Goal: Task Accomplishment & Management: Complete application form

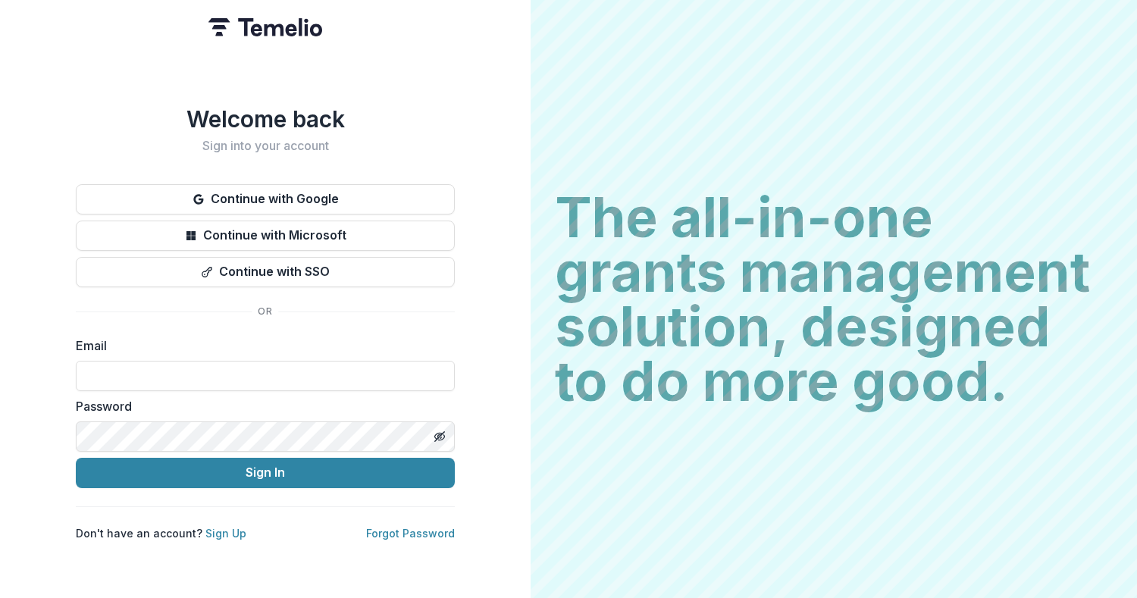
click at [418, 199] on button "Continue with Google" at bounding box center [265, 199] width 379 height 30
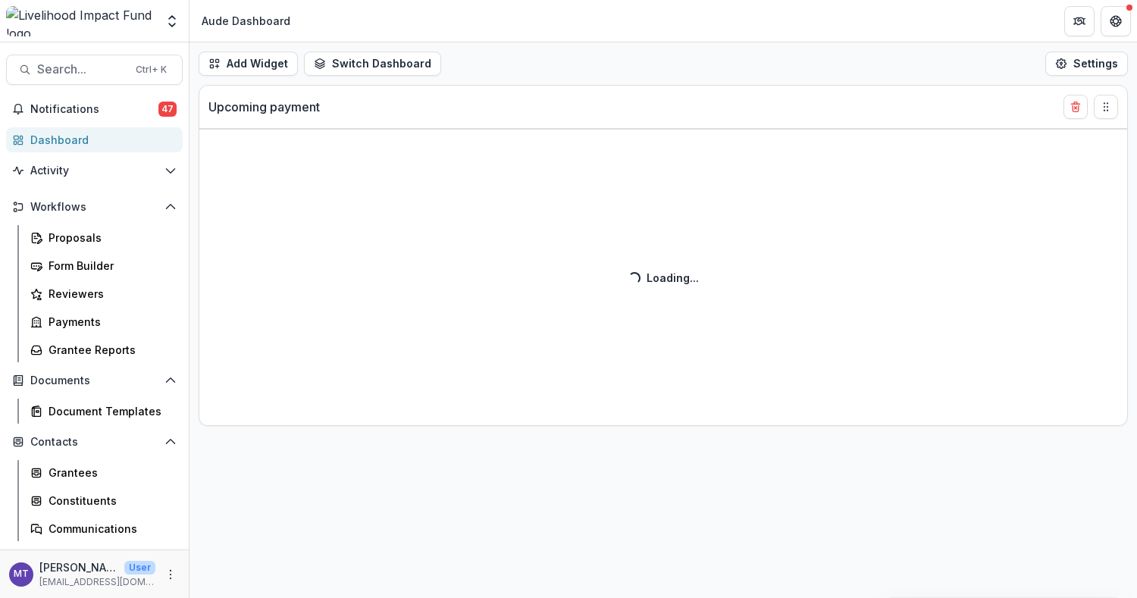
select select "******"
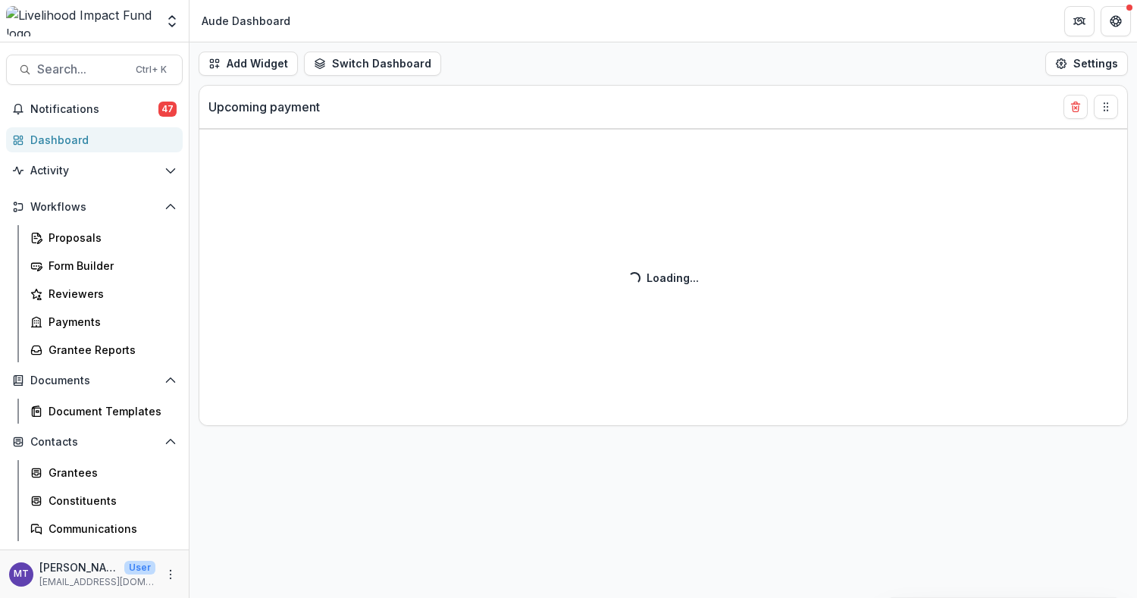
select select "******"
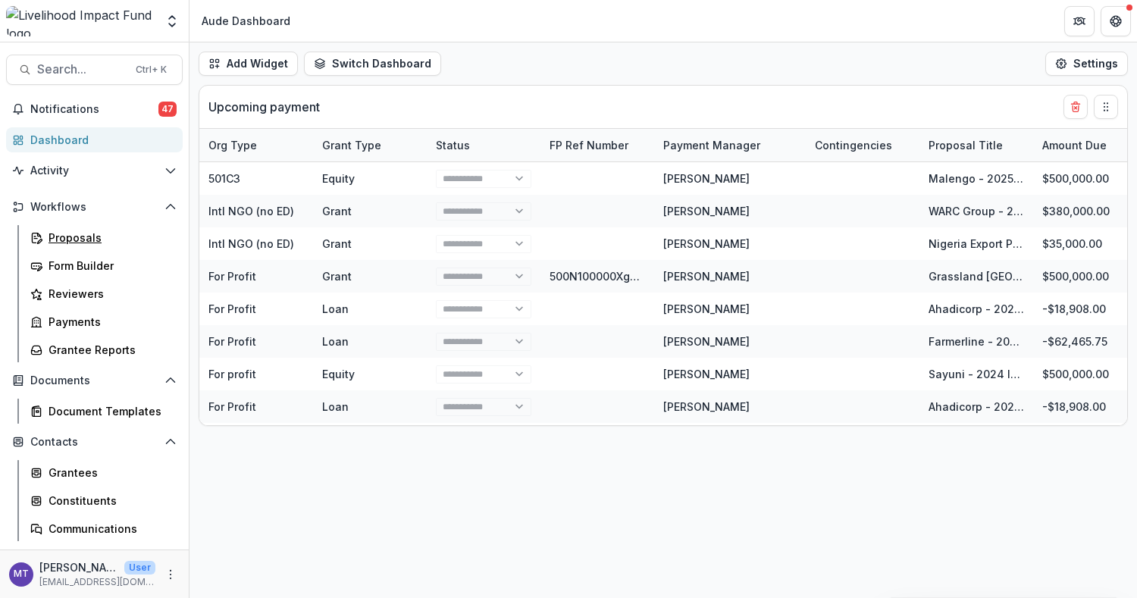
click at [53, 234] on div "Proposals" at bounding box center [110, 238] width 122 height 16
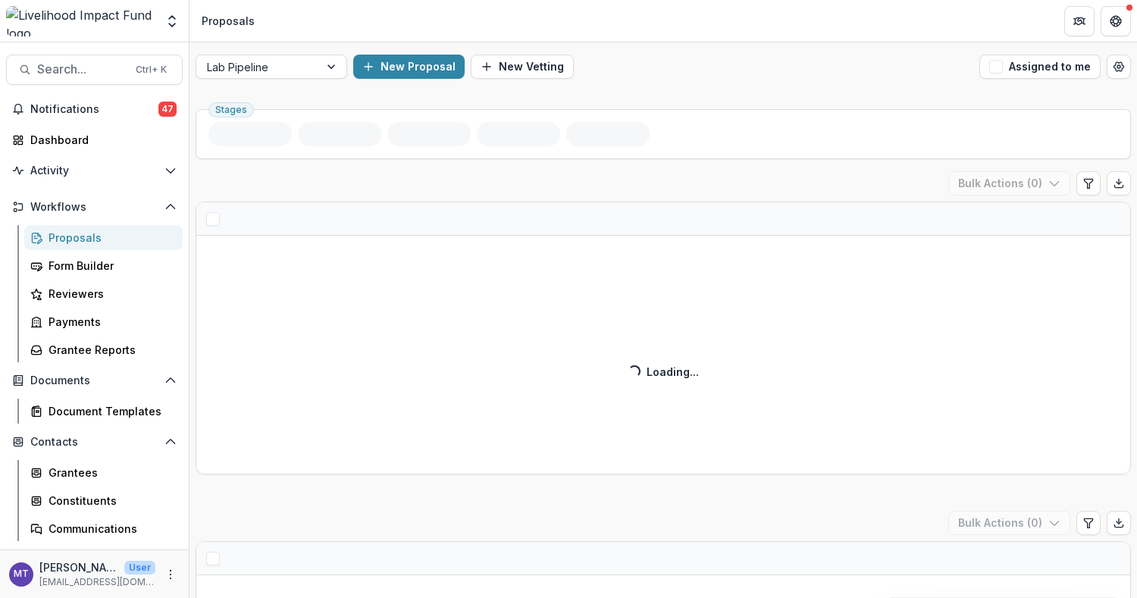
click at [507, 67] on button "New Vetting" at bounding box center [522, 67] width 103 height 24
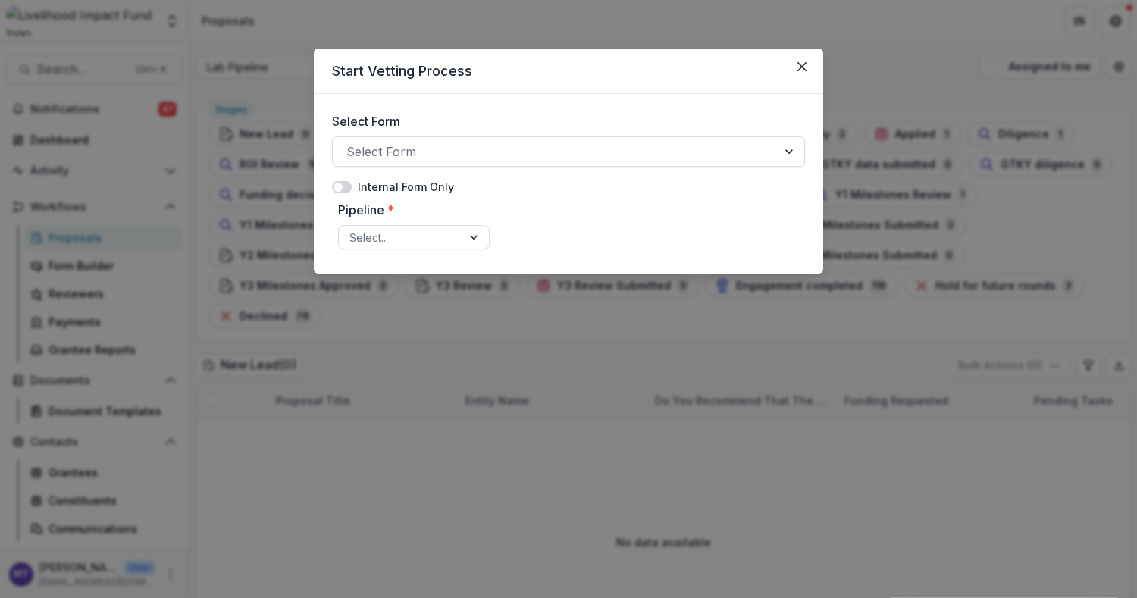
click at [509, 144] on div at bounding box center [554, 151] width 417 height 21
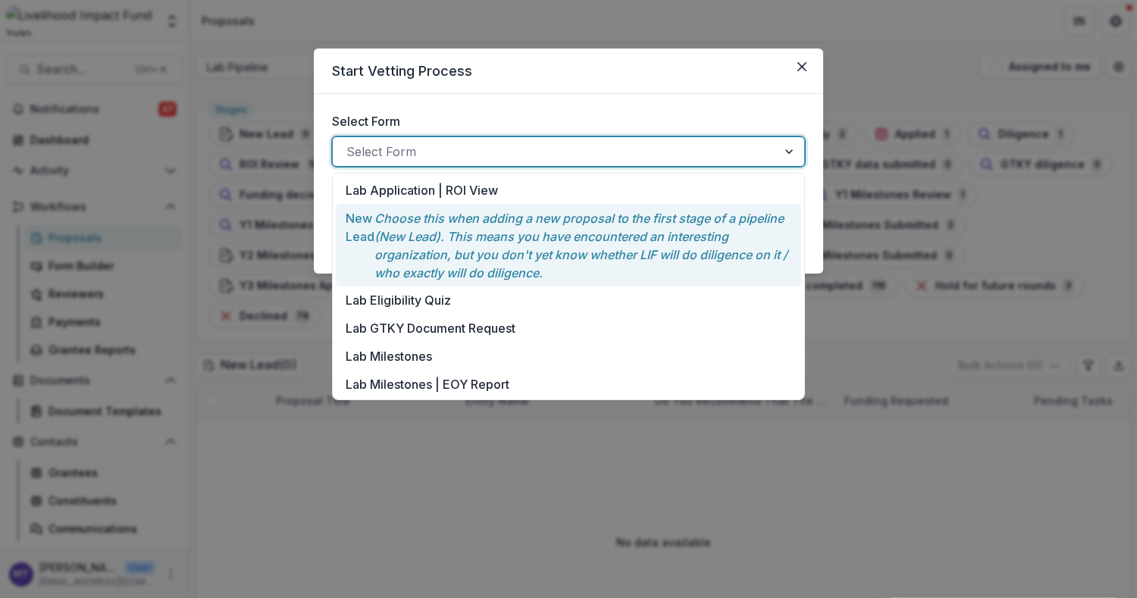
click at [495, 246] on p "Choose this when adding a new proposal to the first stage of a pipeline (New Le…" at bounding box center [582, 245] width 417 height 73
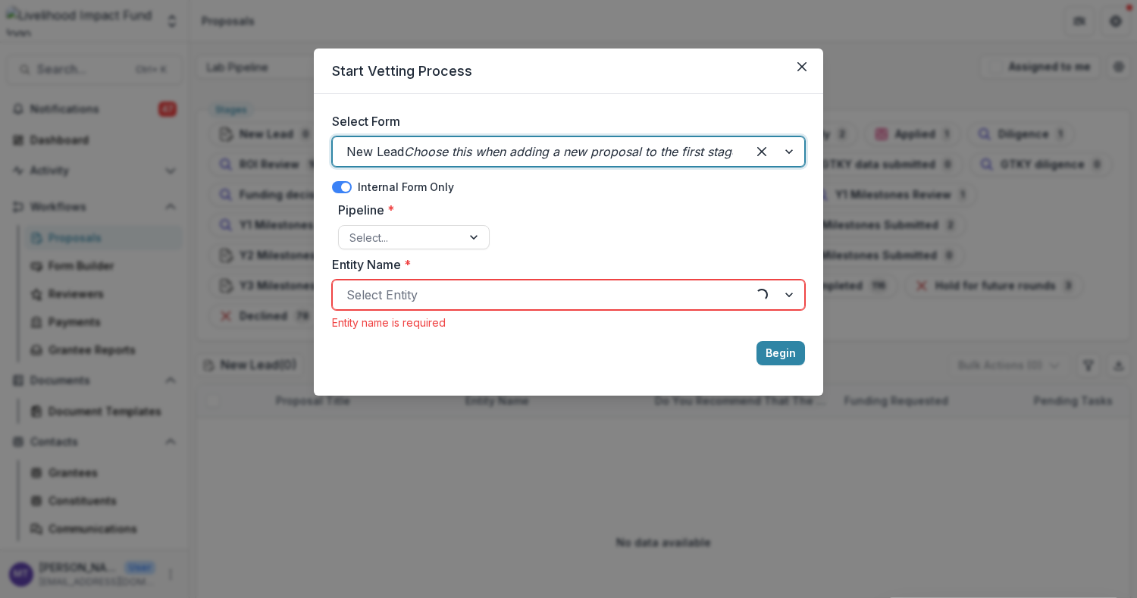
click at [468, 231] on div at bounding box center [475, 237] width 27 height 23
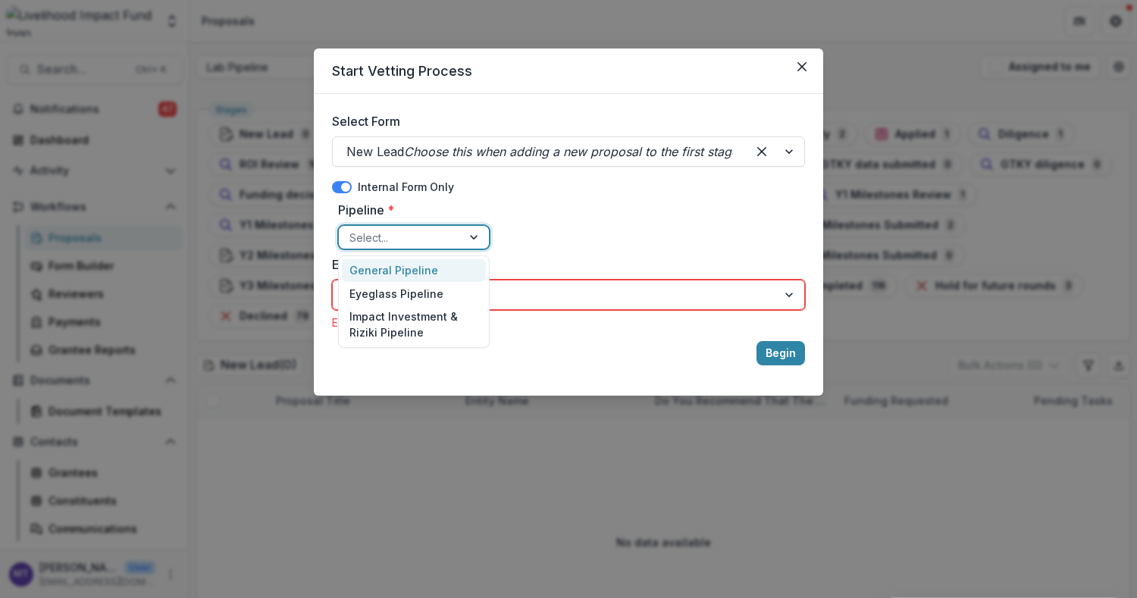
click at [546, 227] on div "Pipeline * 3 results available. Use Up and Down to choose options, press Enter …" at bounding box center [568, 225] width 473 height 61
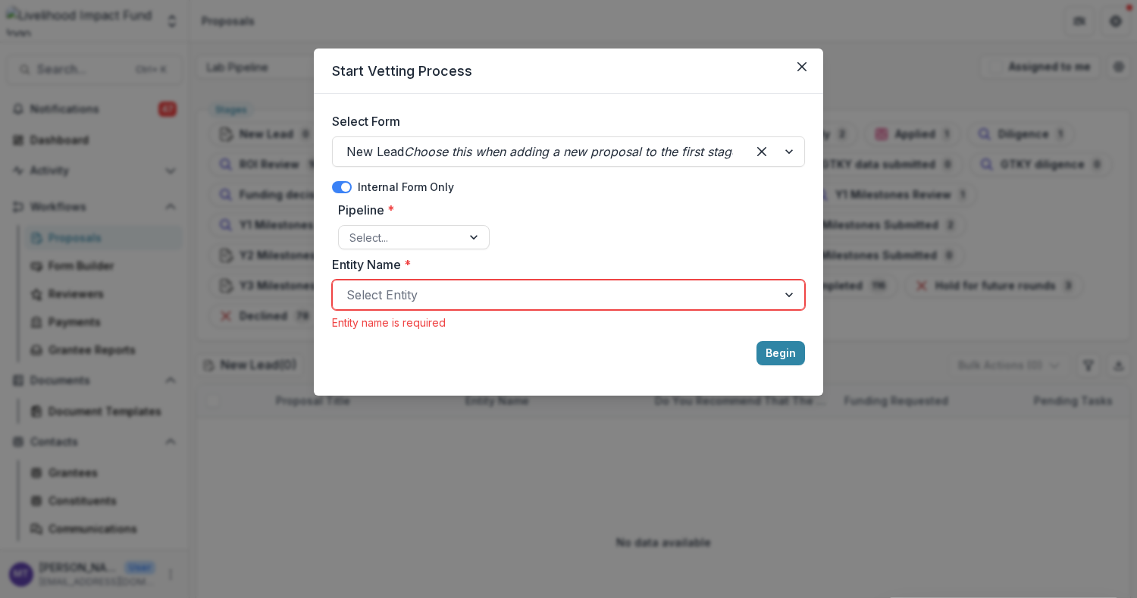
click at [537, 296] on div at bounding box center [554, 294] width 417 height 21
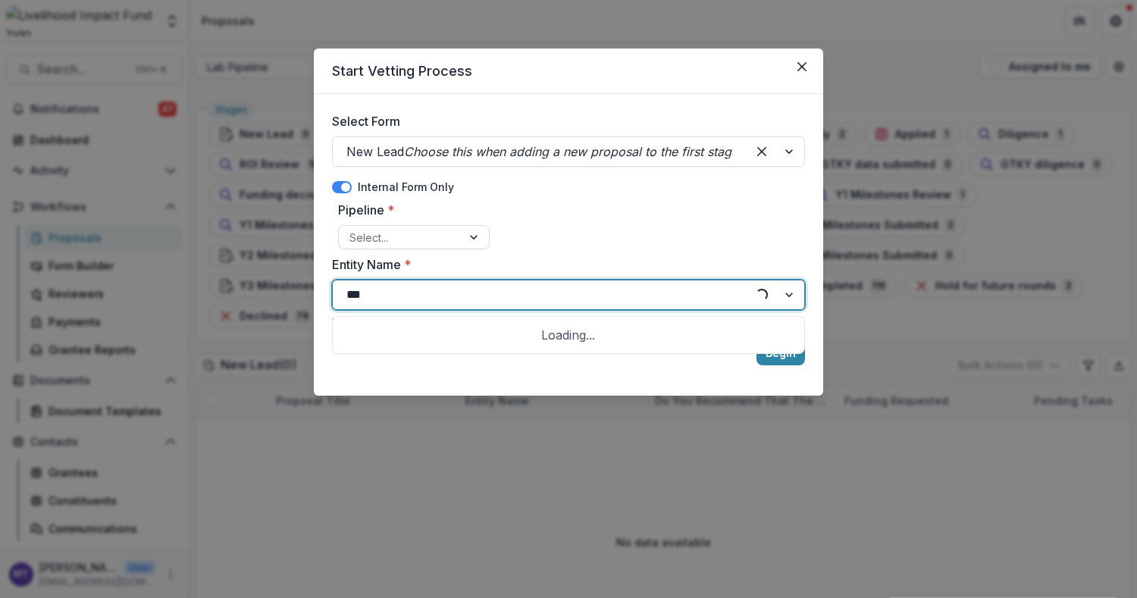
type input "****"
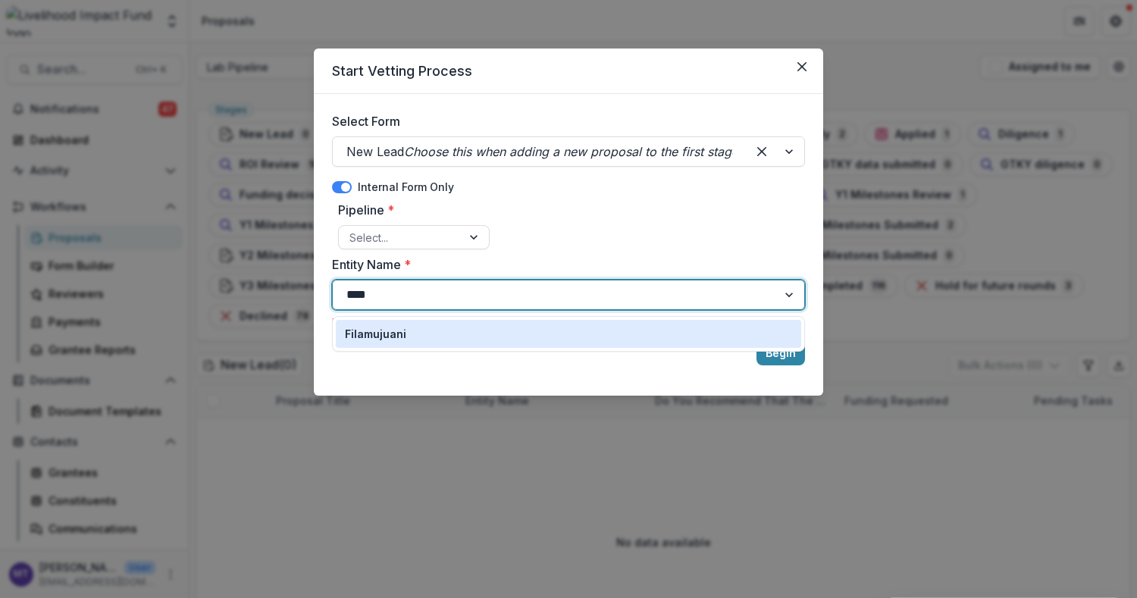
click at [498, 327] on div "Filamujuani" at bounding box center [568, 334] width 447 height 16
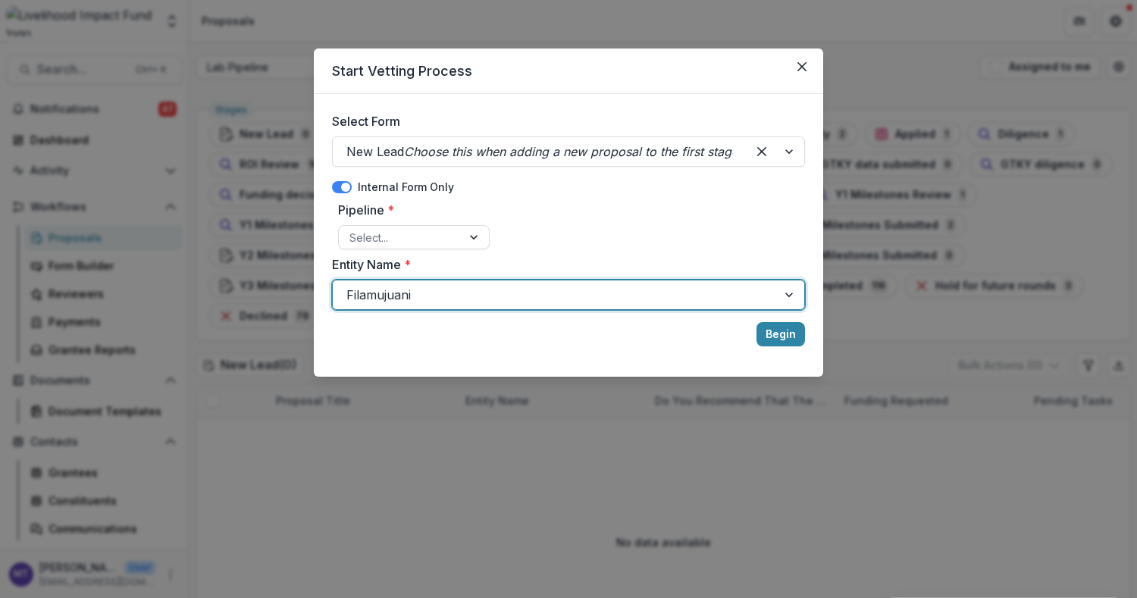
click at [650, 161] on div "New Lead Choose this when adding a new proposal to the first stage of a pipelin…" at bounding box center [540, 151] width 414 height 24
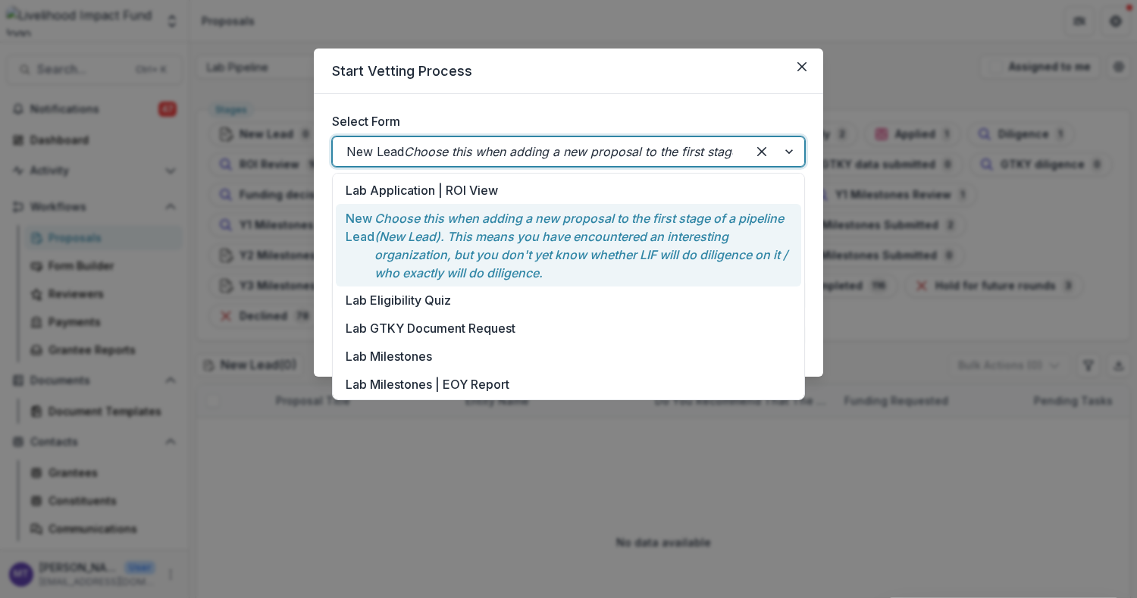
click at [629, 245] on p "Choose this when adding a new proposal to the first stage of a pipeline (New Le…" at bounding box center [582, 245] width 417 height 73
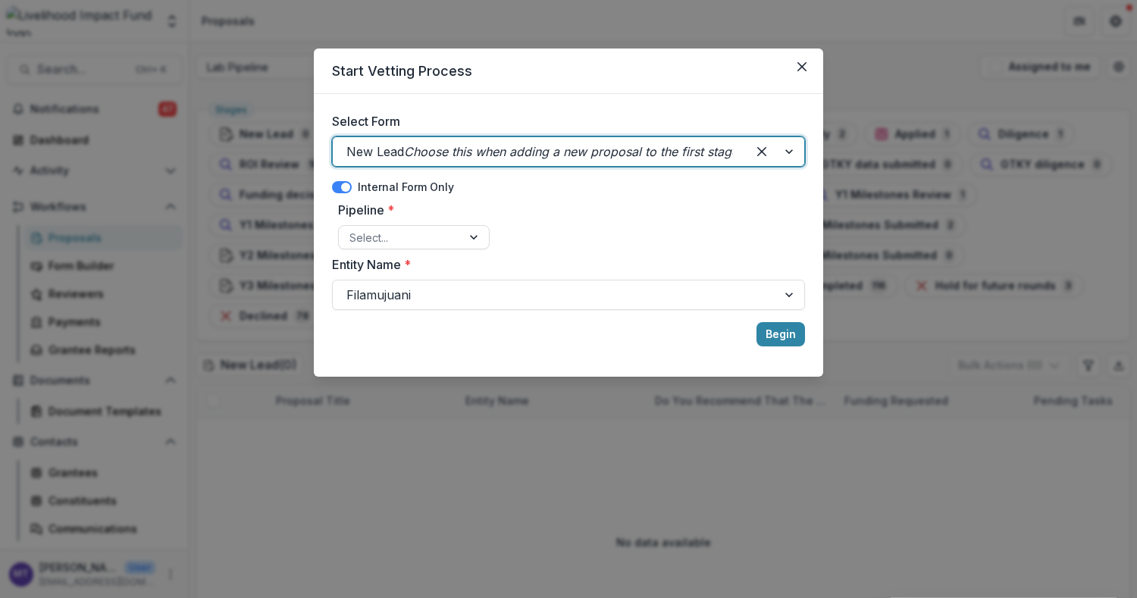
click at [778, 337] on button "Begin" at bounding box center [780, 334] width 49 height 24
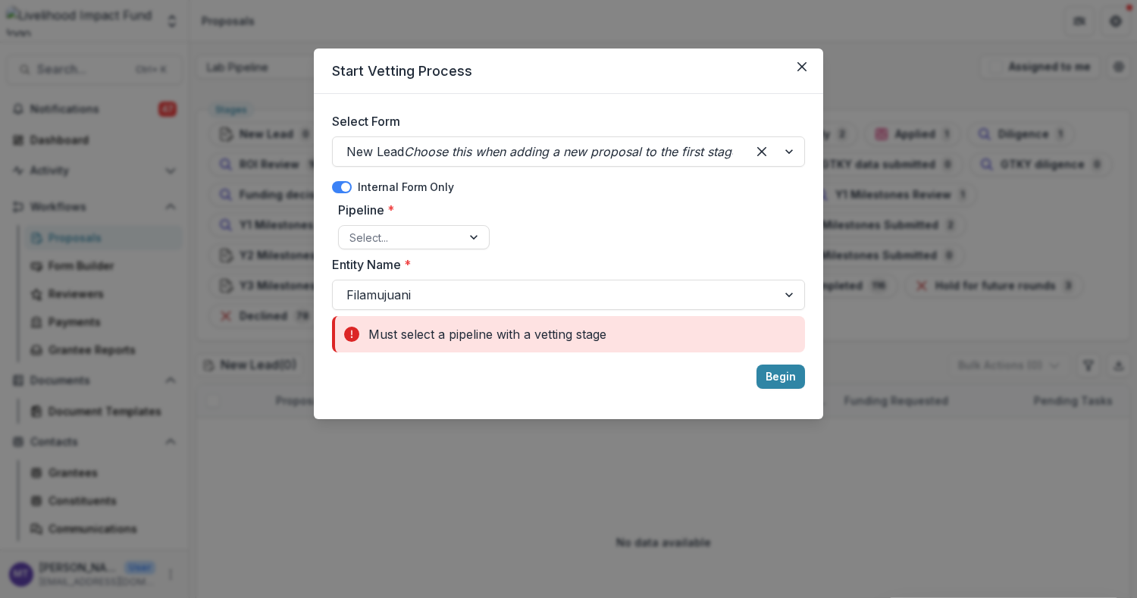
click at [484, 227] on div at bounding box center [475, 237] width 27 height 23
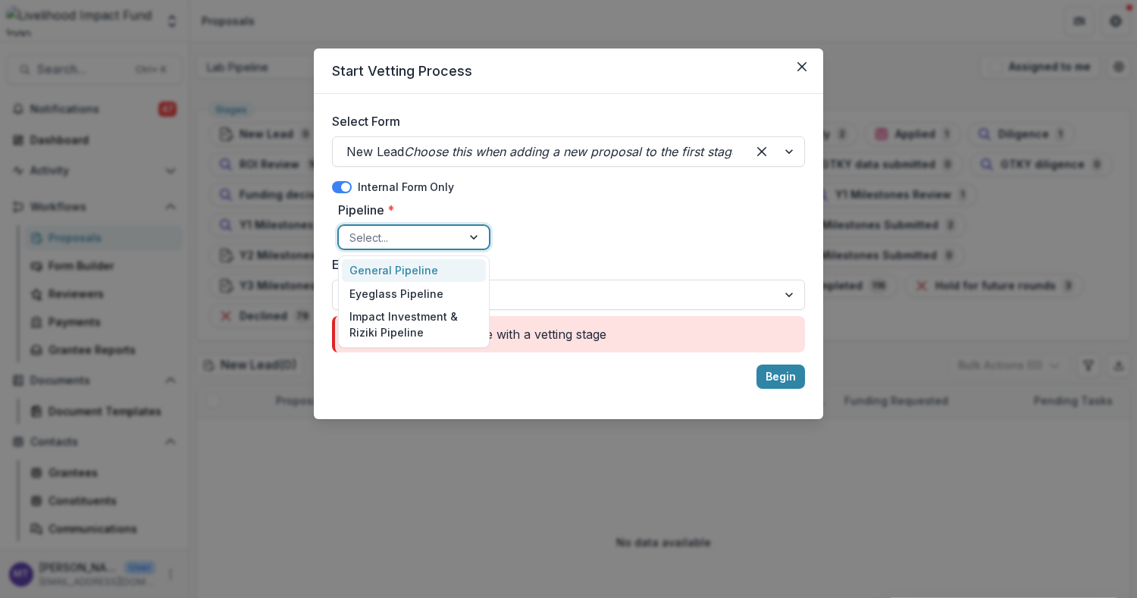
click at [484, 227] on div at bounding box center [475, 237] width 27 height 23
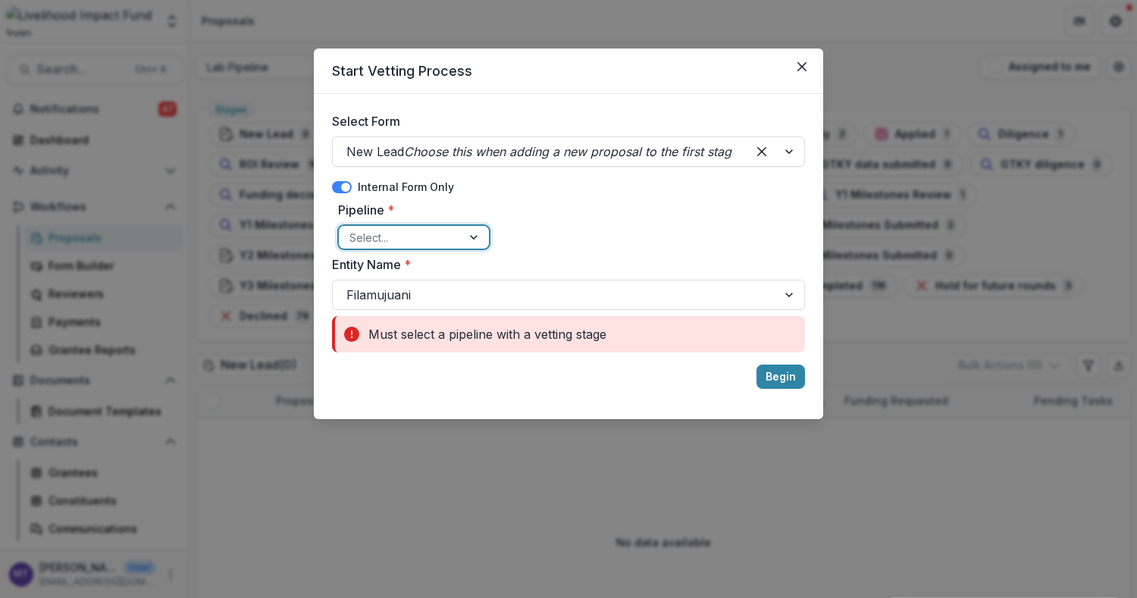
click at [801, 65] on icon "Close" at bounding box center [801, 66] width 9 height 9
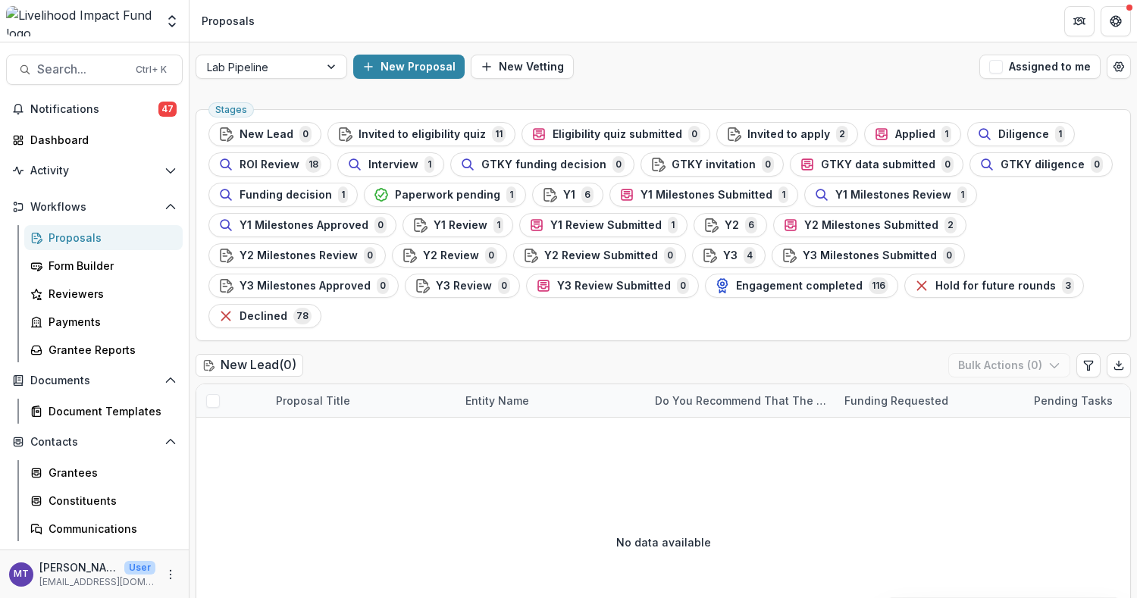
click at [298, 59] on div at bounding box center [258, 67] width 102 height 19
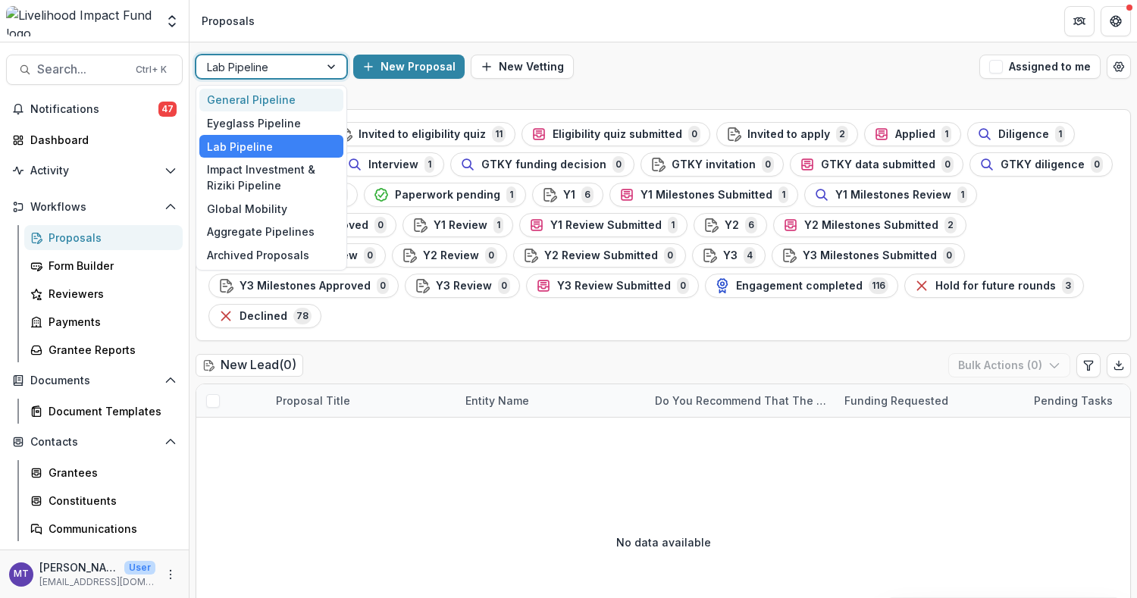
click at [283, 100] on div "General Pipeline" at bounding box center [271, 100] width 144 height 23
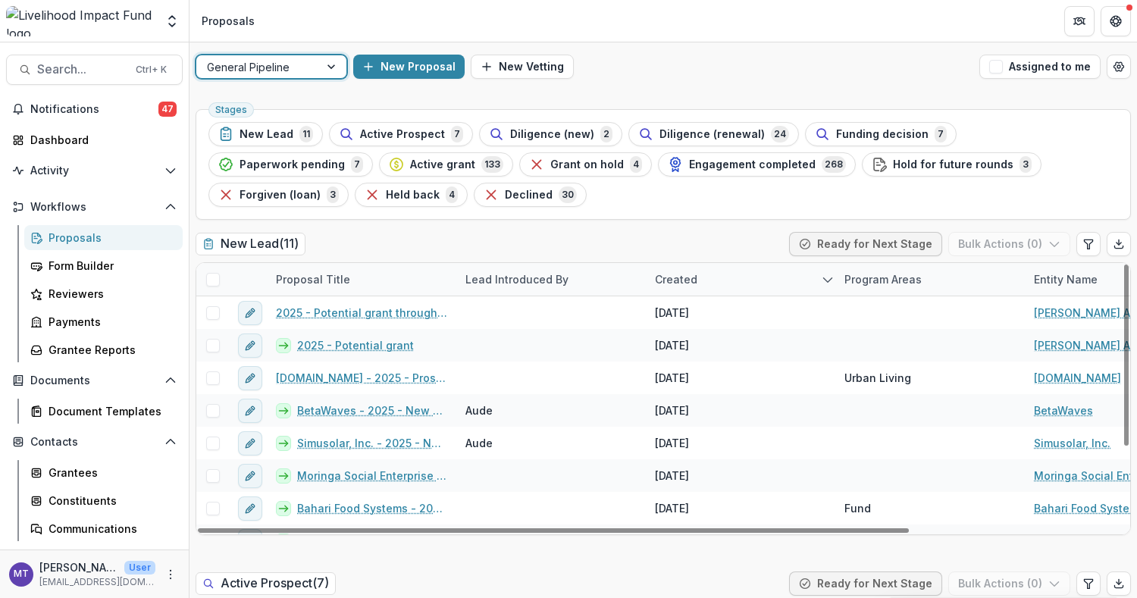
click at [408, 56] on button "New Proposal" at bounding box center [408, 67] width 111 height 24
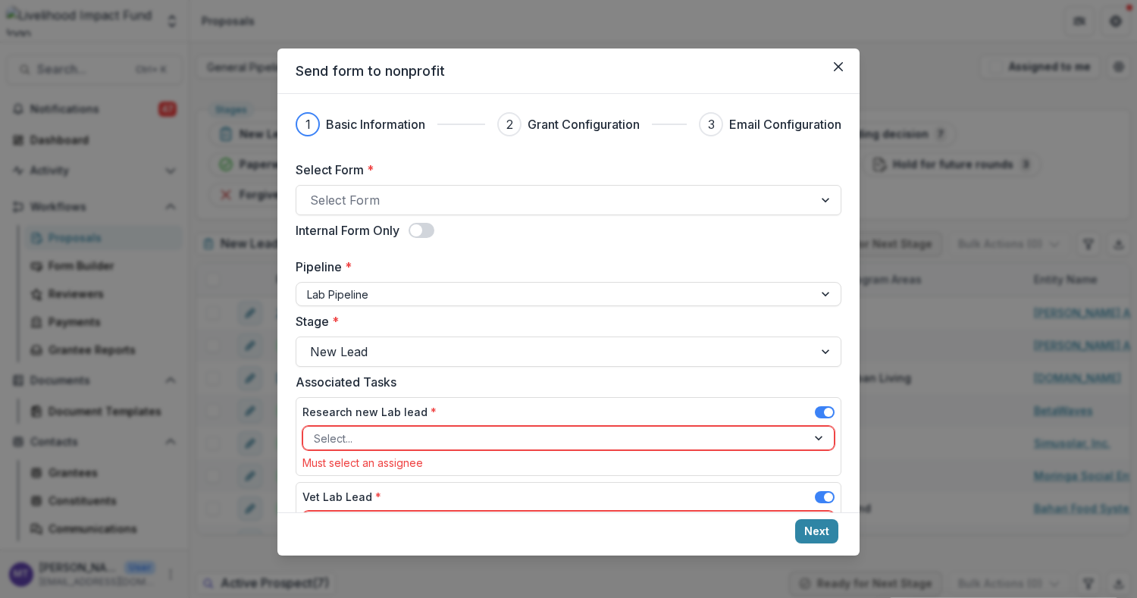
click at [503, 193] on div at bounding box center [555, 199] width 490 height 21
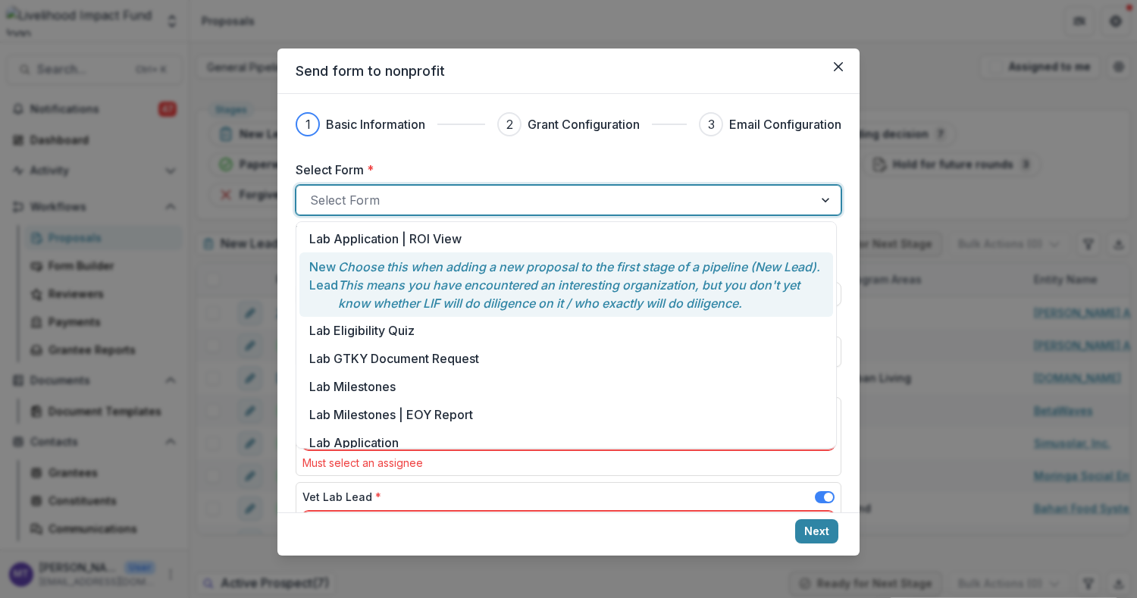
click at [484, 281] on p "Choose this when adding a new proposal to the first stage of a pipeline (New Le…" at bounding box center [581, 285] width 486 height 55
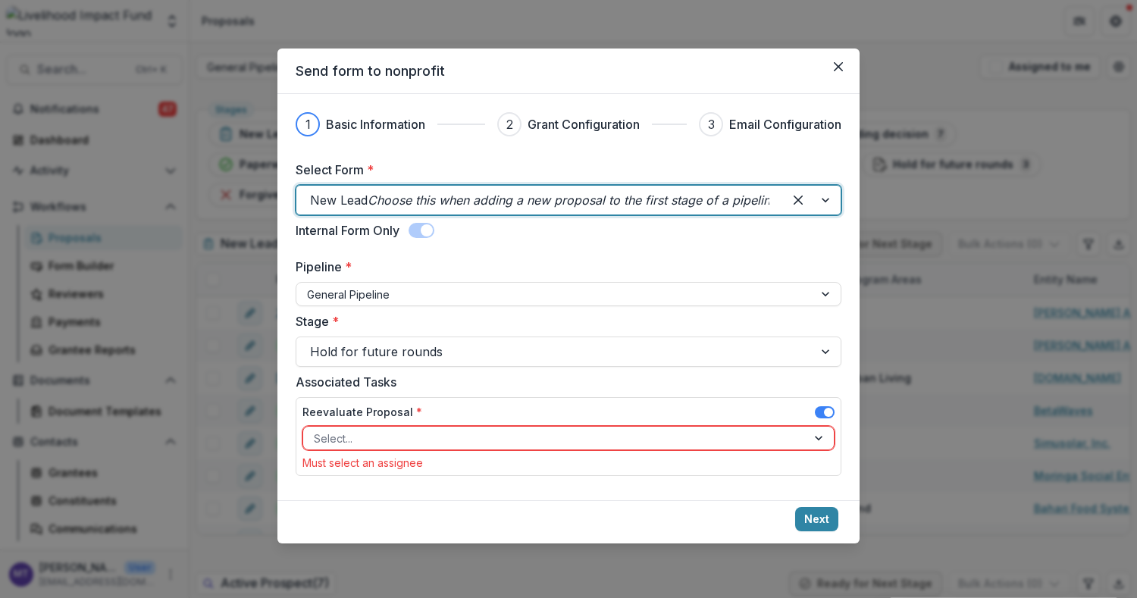
click at [478, 294] on div at bounding box center [555, 294] width 496 height 19
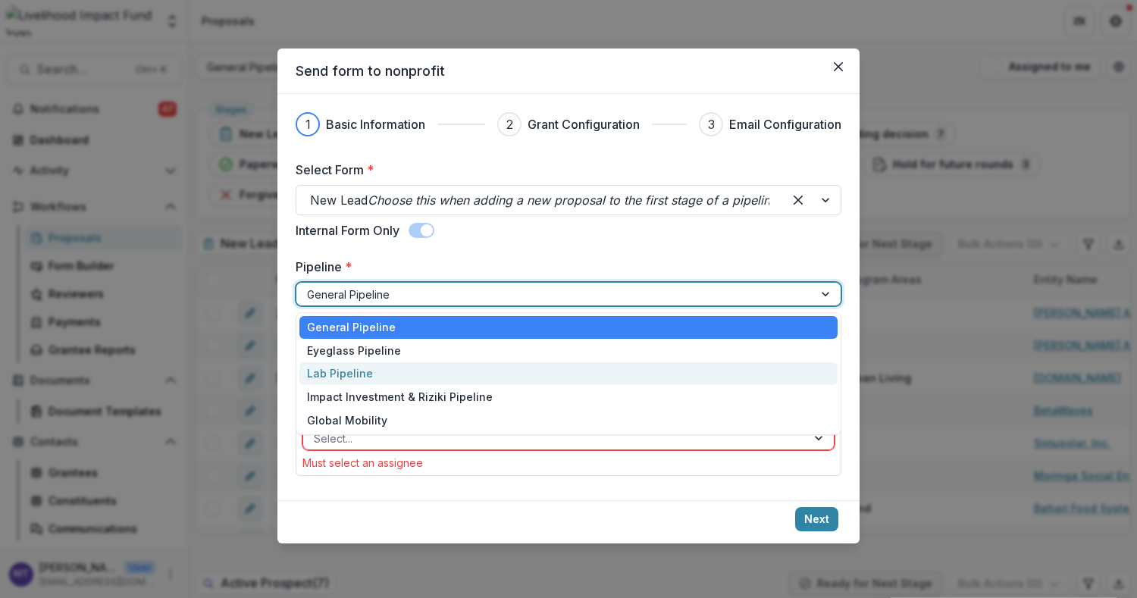
click at [450, 383] on div "Lab Pipeline" at bounding box center [568, 373] width 538 height 23
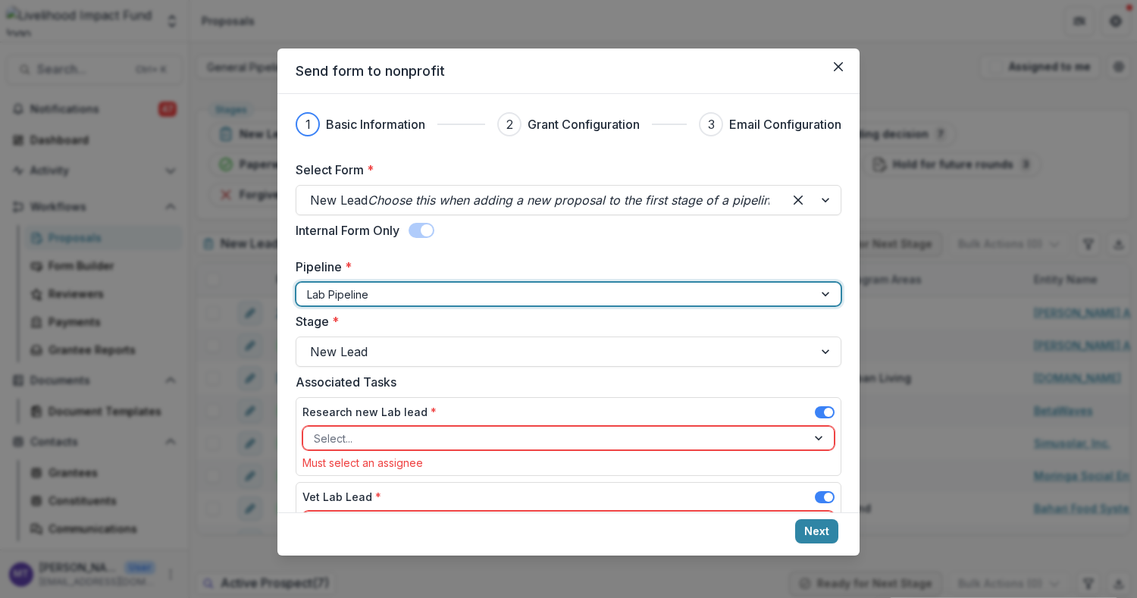
scroll to position [70, 0]
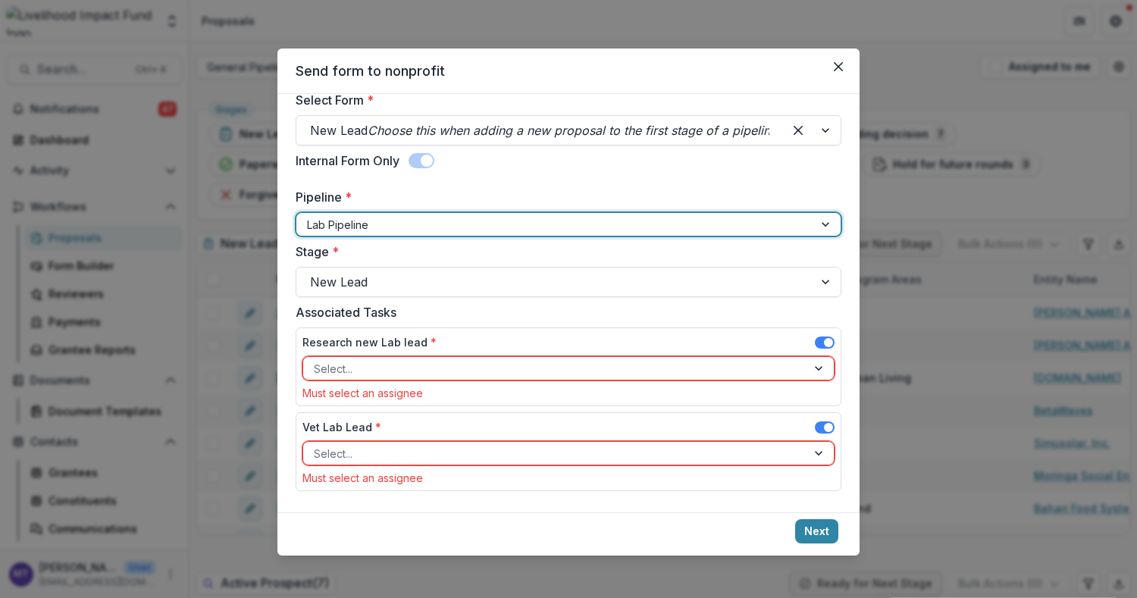
click at [467, 375] on div at bounding box center [555, 368] width 482 height 19
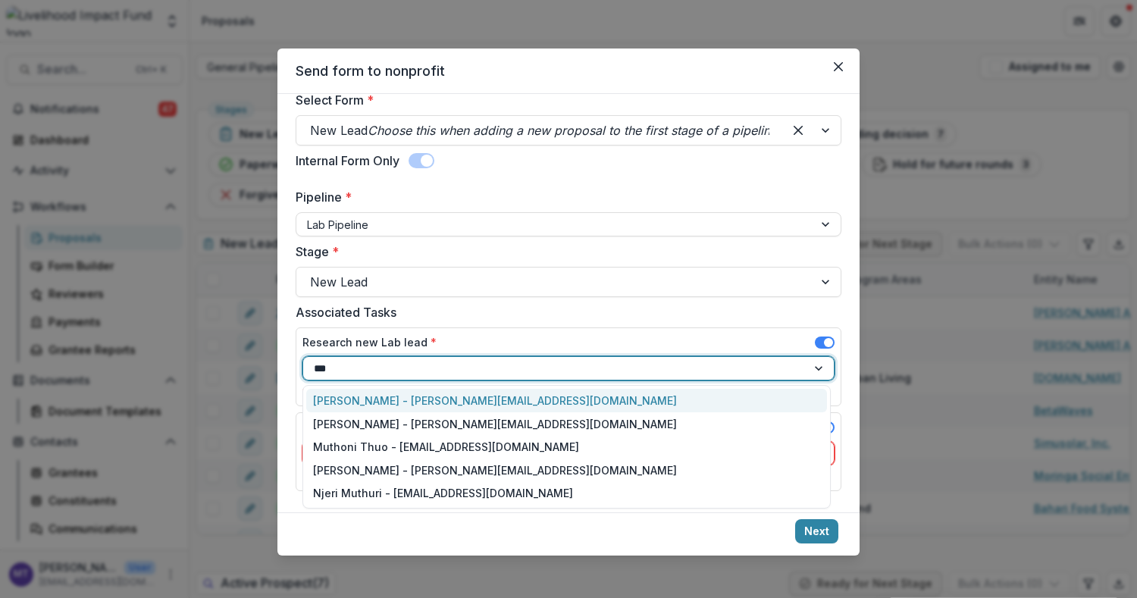
type input "****"
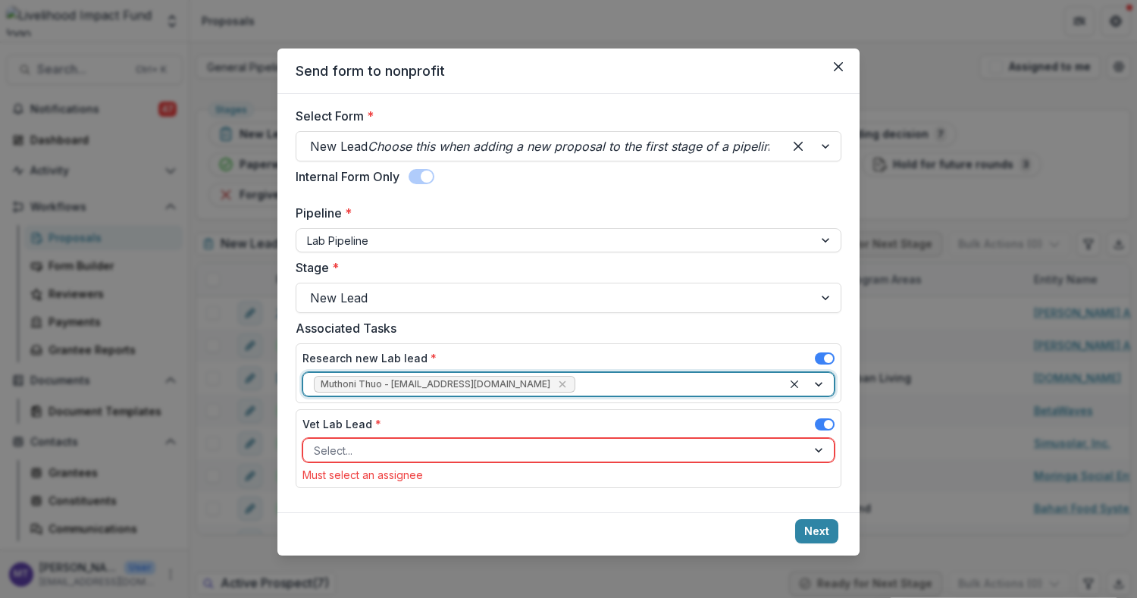
scroll to position [52, 0]
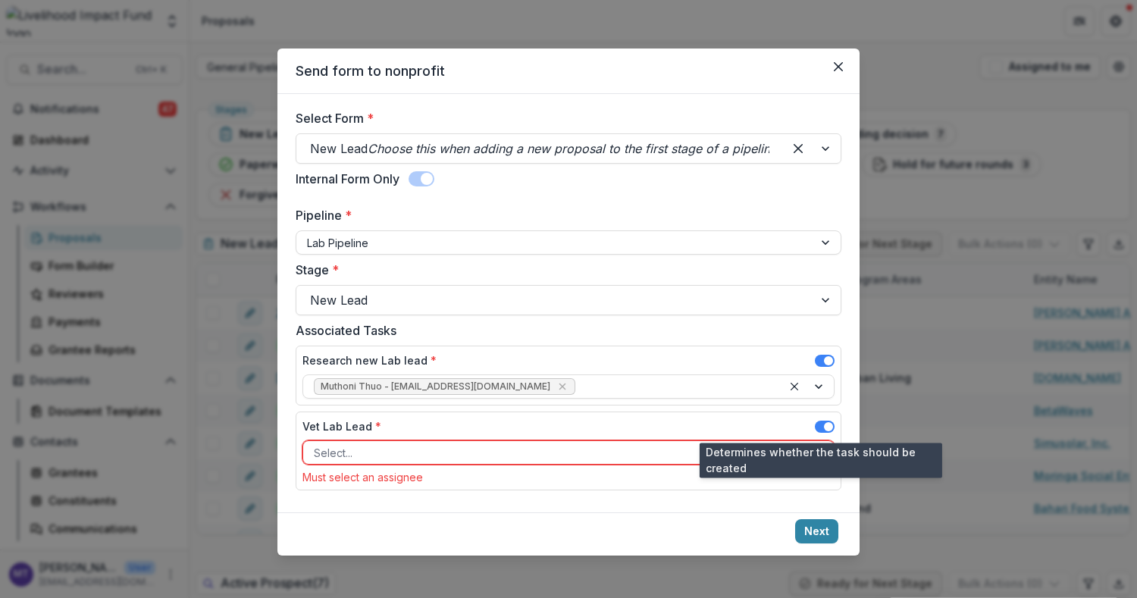
click at [430, 451] on div at bounding box center [555, 452] width 482 height 19
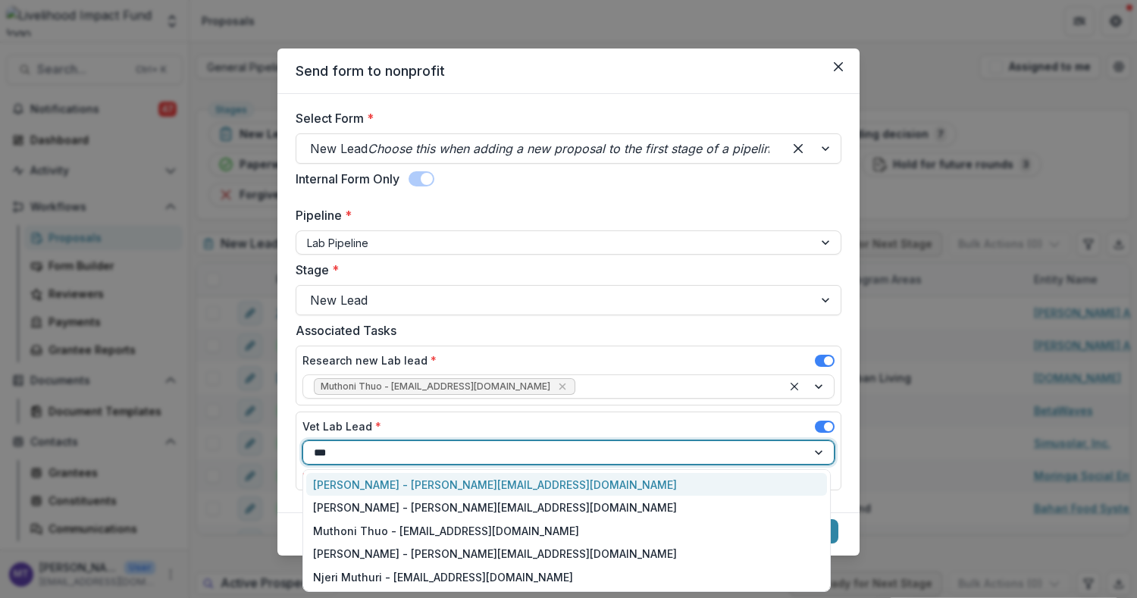
type input "****"
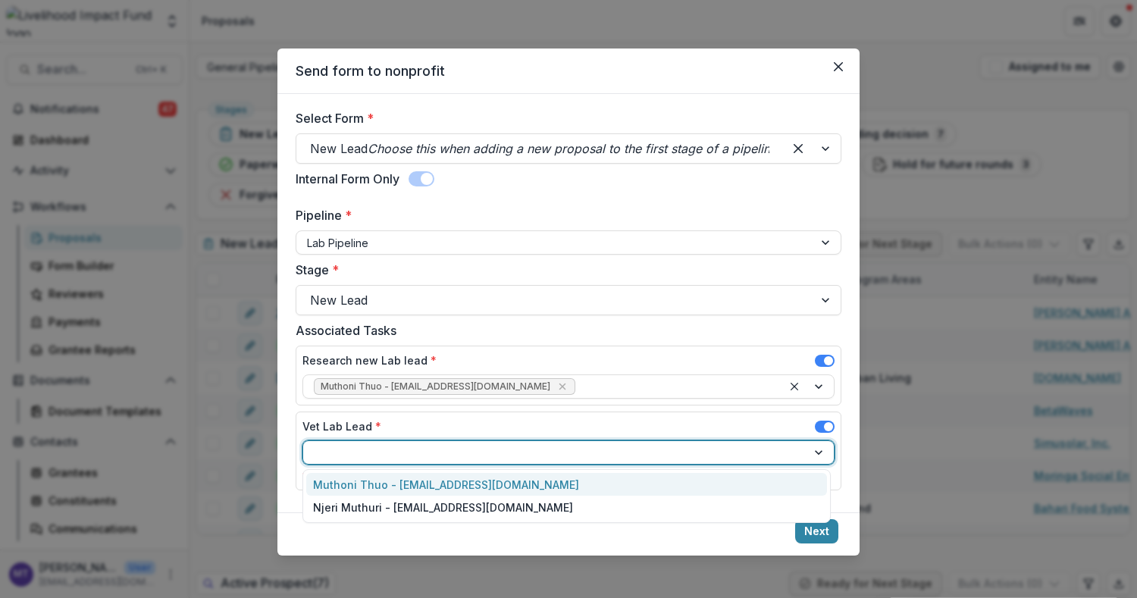
scroll to position [33, 0]
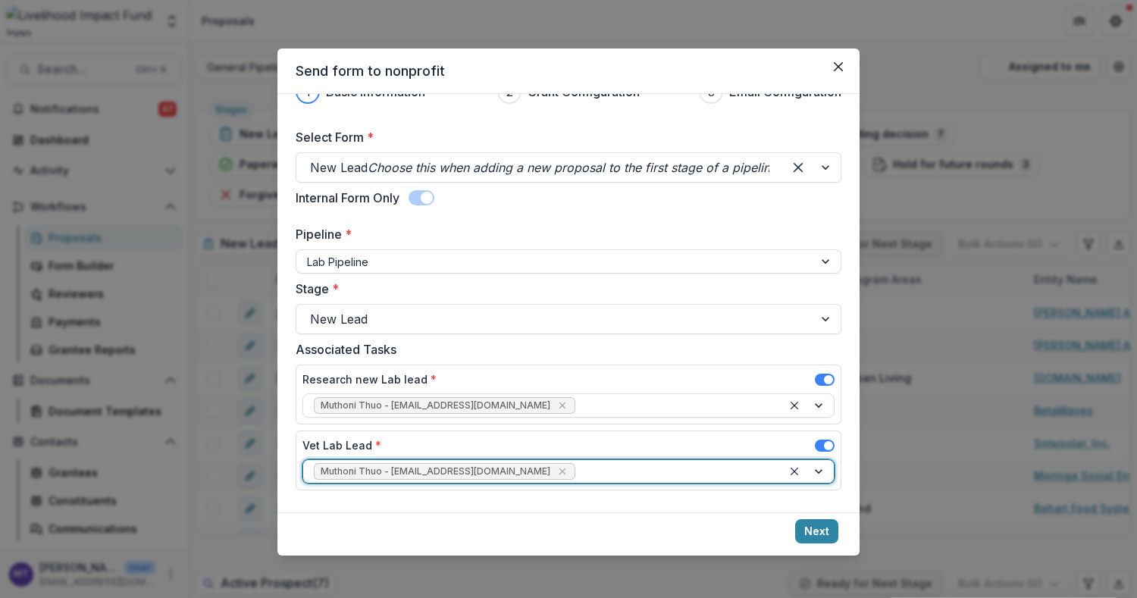
click at [797, 526] on button "Next" at bounding box center [816, 531] width 43 height 24
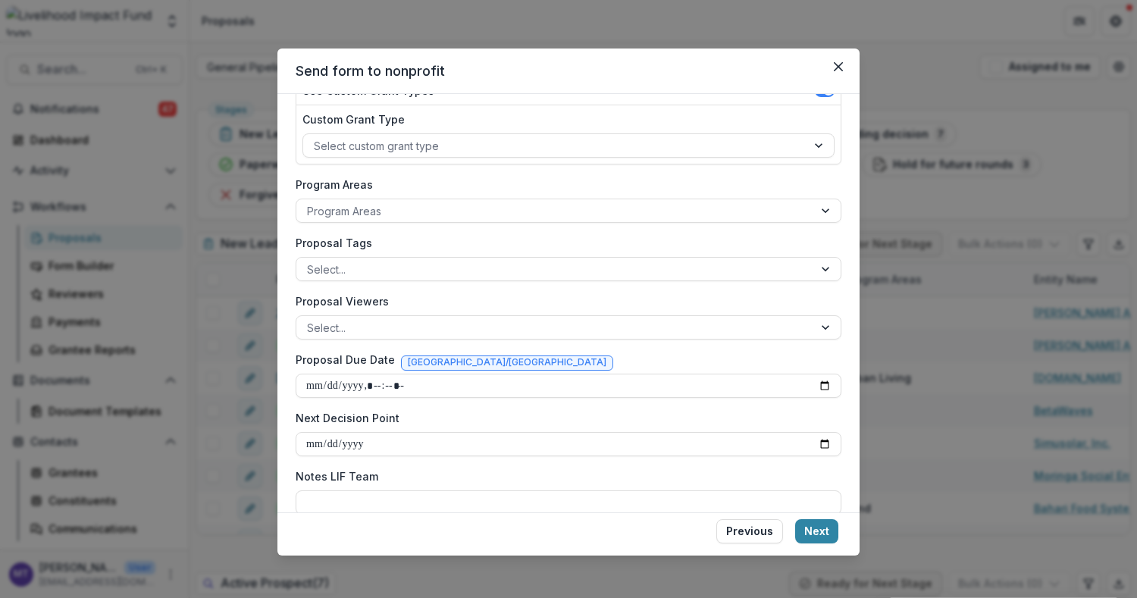
scroll to position [221, 0]
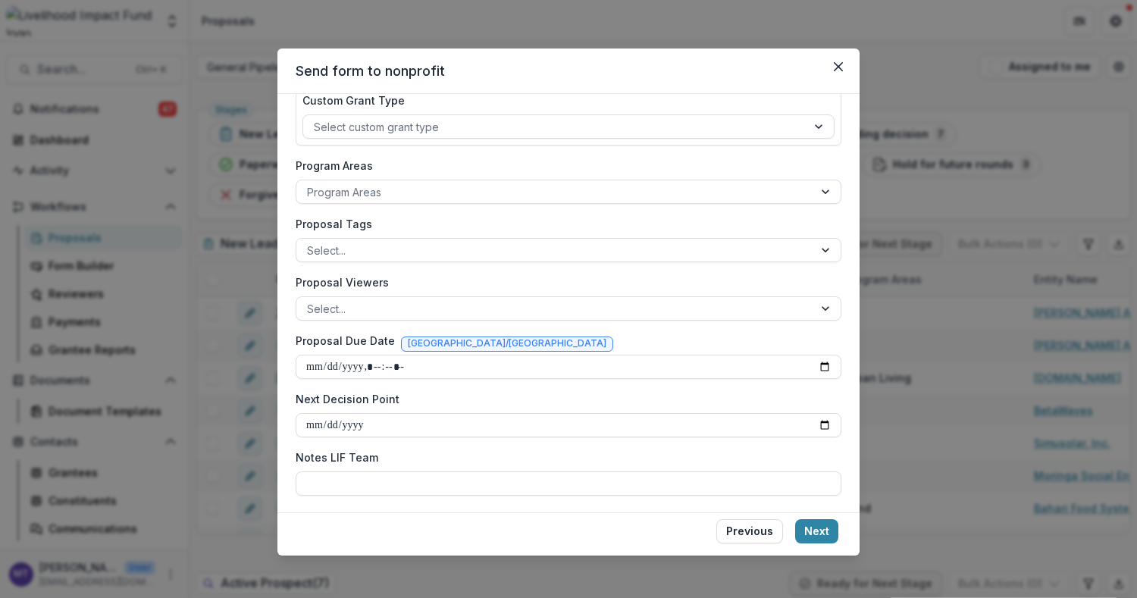
click at [835, 63] on icon "Close" at bounding box center [838, 66] width 9 height 9
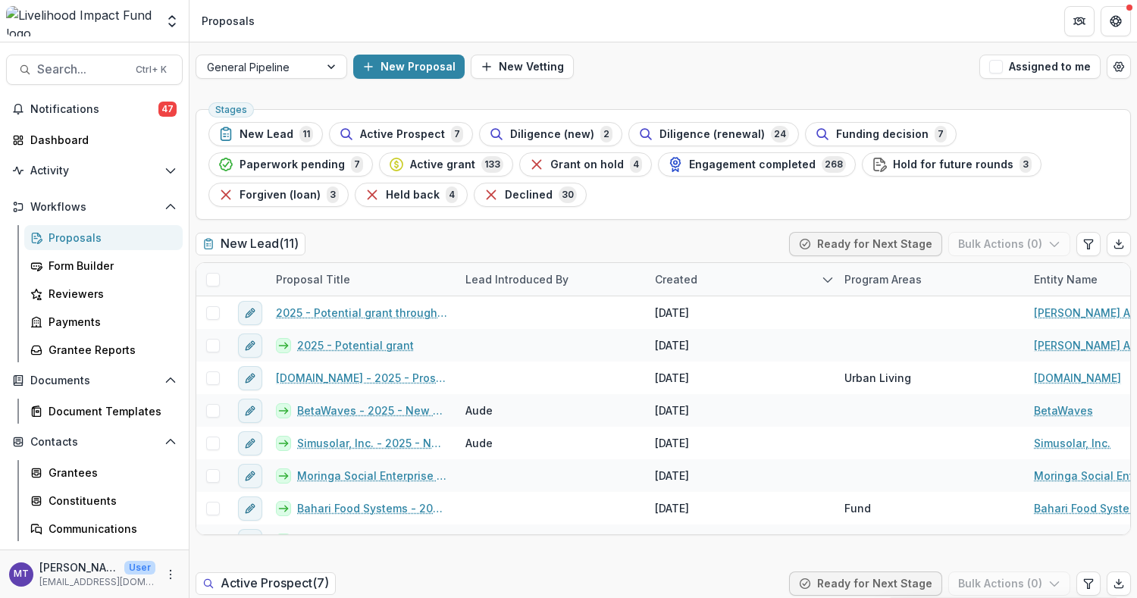
click at [296, 58] on div at bounding box center [258, 67] width 102 height 19
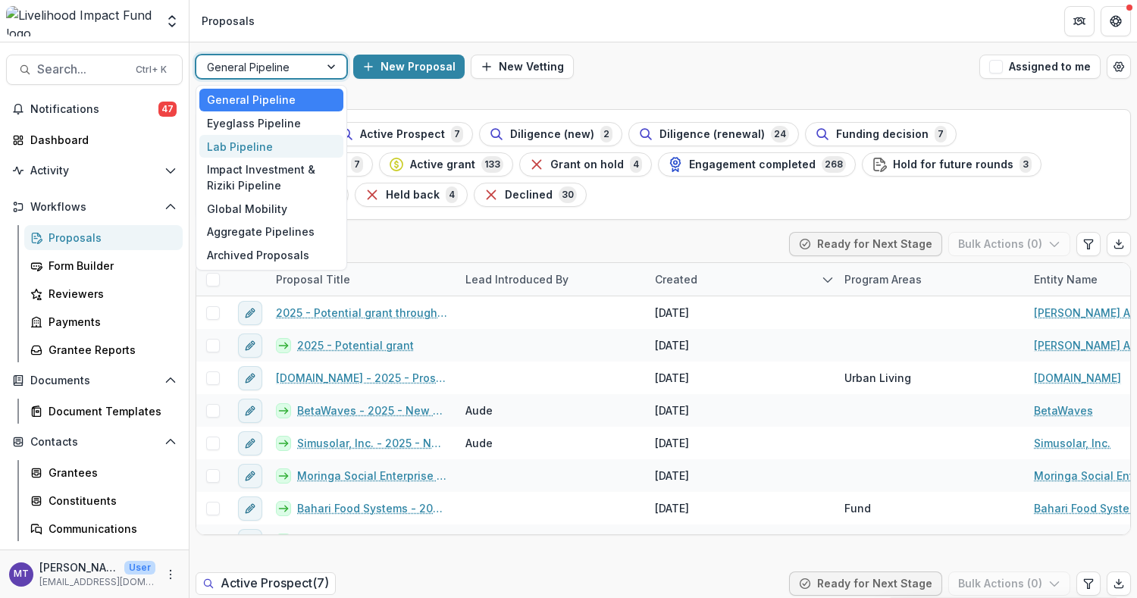
click at [286, 155] on div "Lab Pipeline" at bounding box center [271, 146] width 144 height 23
click at [258, 141] on ul "Stages New Lead 11 Active Prospect 7 Diligence (new) 2 Diligence (renewal) 24 F…" at bounding box center [662, 164] width 909 height 85
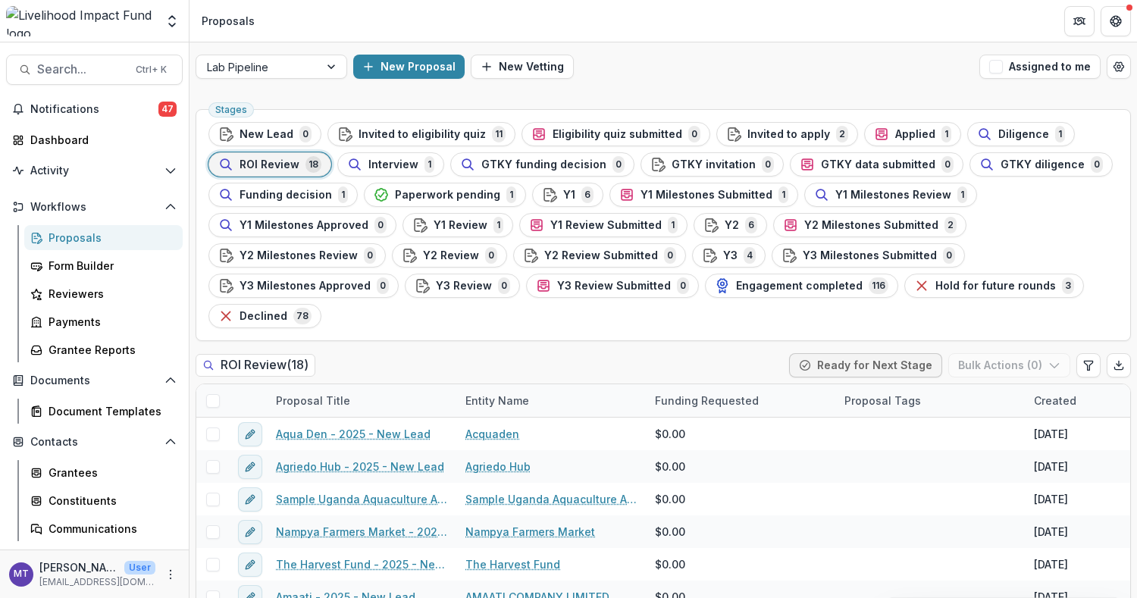
click at [420, 61] on button "New Proposal" at bounding box center [408, 67] width 111 height 24
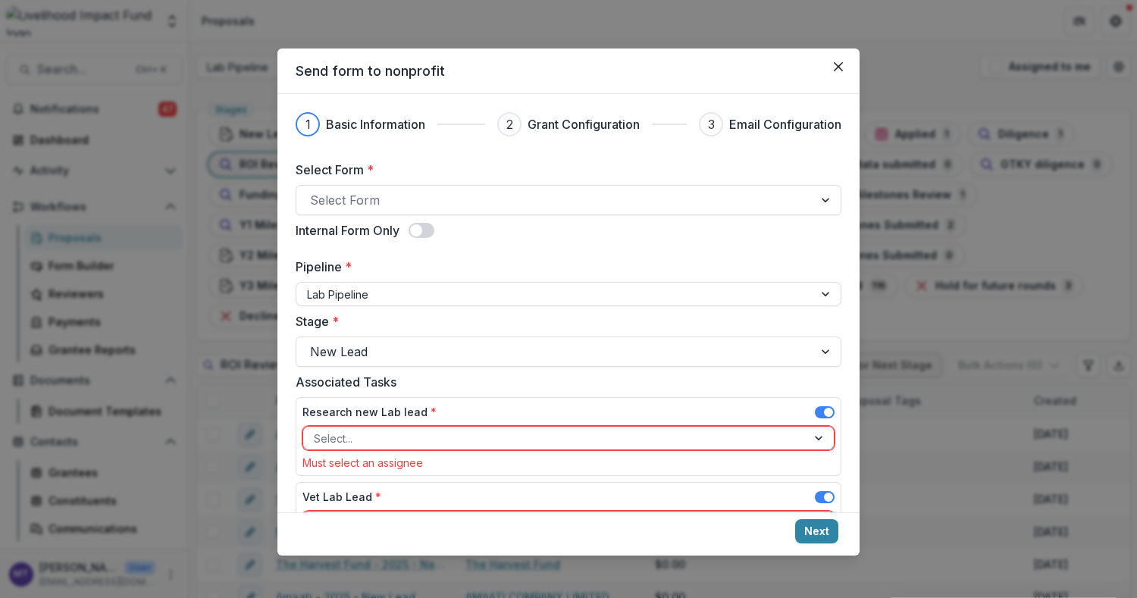
click at [502, 201] on div at bounding box center [555, 199] width 490 height 21
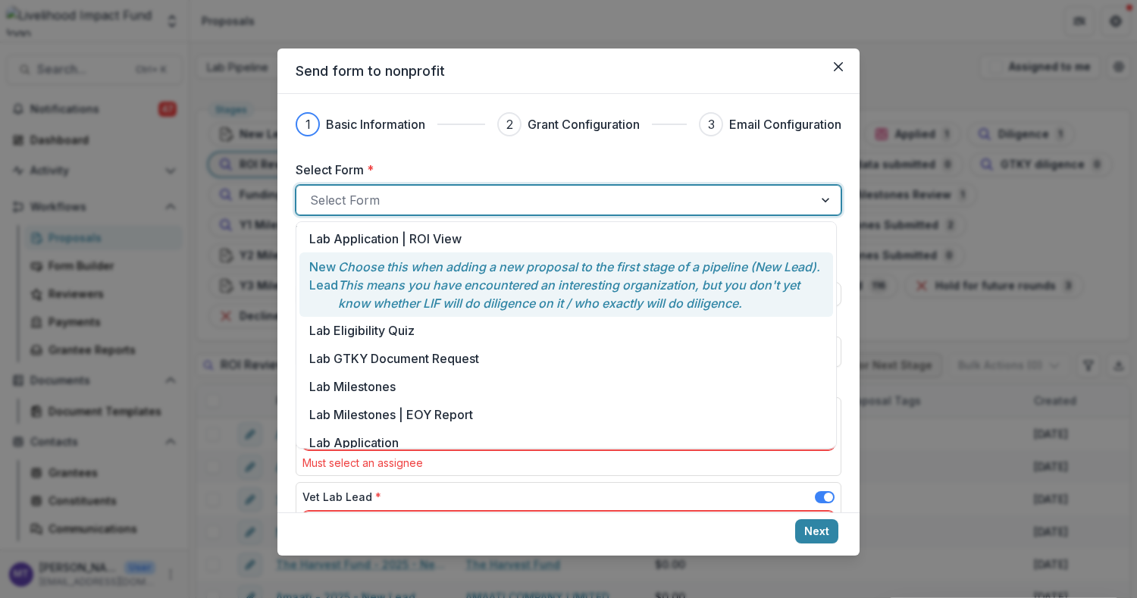
click at [482, 268] on p "Choose this when adding a new proposal to the first stage of a pipeline (New Le…" at bounding box center [581, 285] width 486 height 55
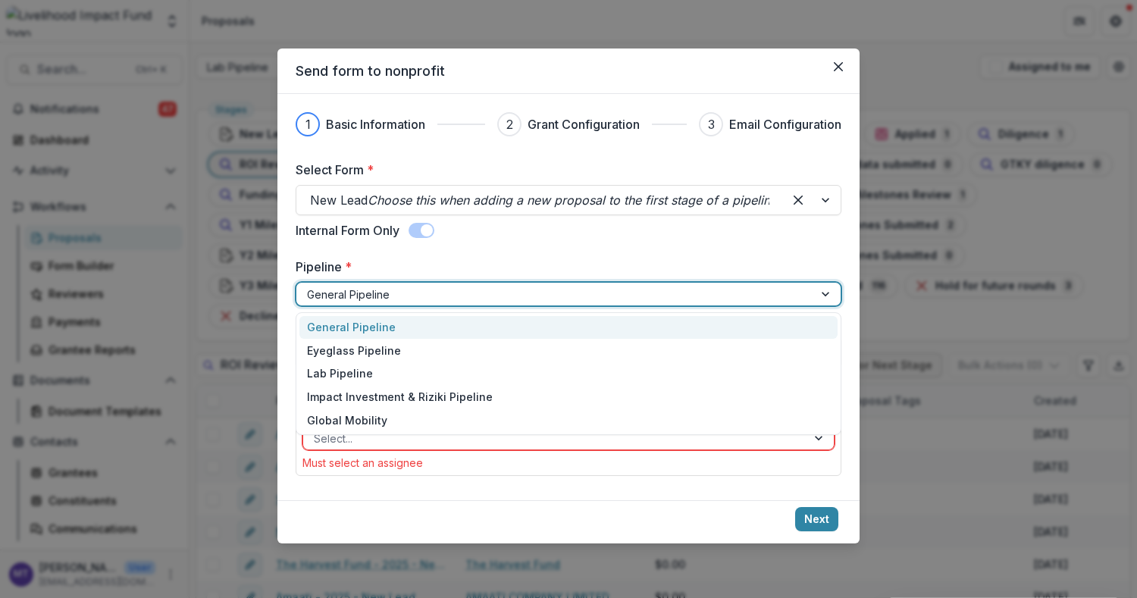
click at [516, 299] on div at bounding box center [555, 294] width 496 height 19
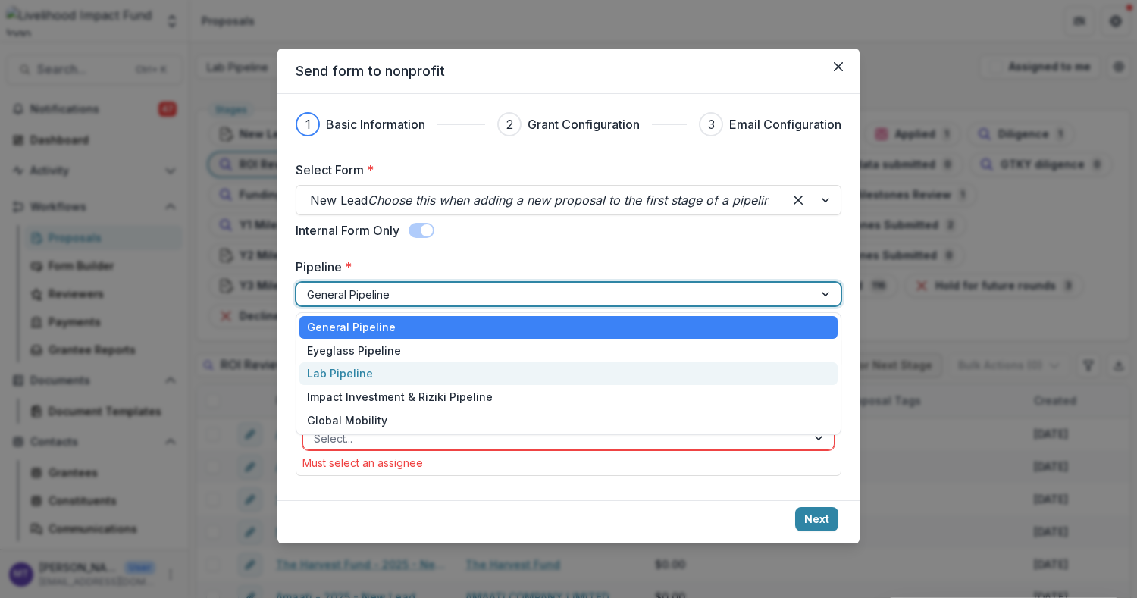
click at [504, 365] on div "Lab Pipeline" at bounding box center [568, 373] width 538 height 23
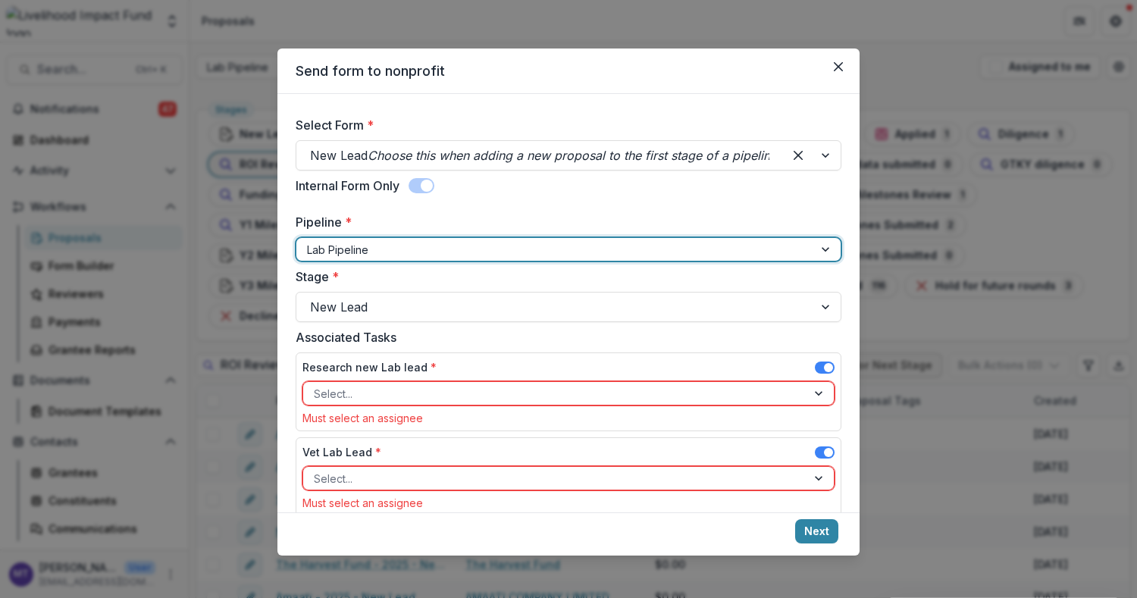
scroll to position [70, 0]
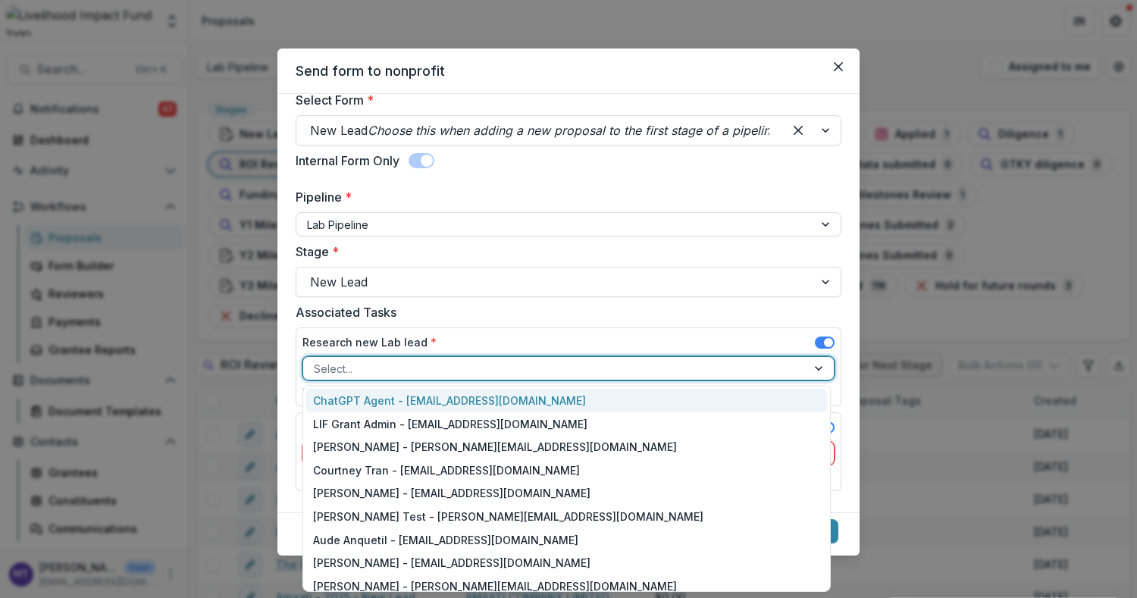
click at [489, 363] on div at bounding box center [555, 368] width 482 height 19
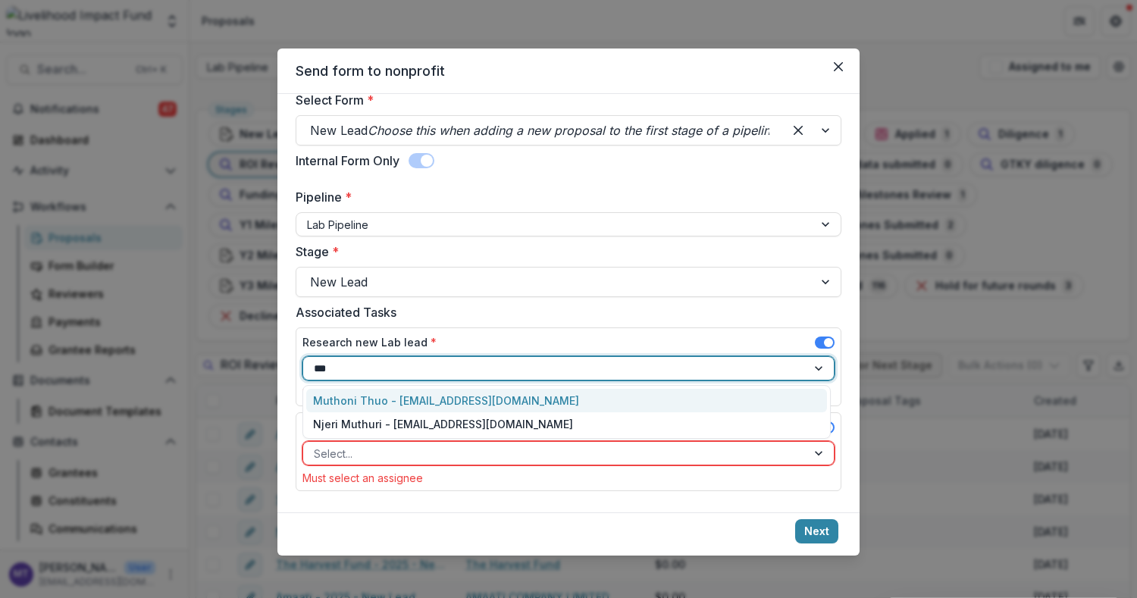
type input "****"
click at [795, 519] on button "Next" at bounding box center [816, 531] width 43 height 24
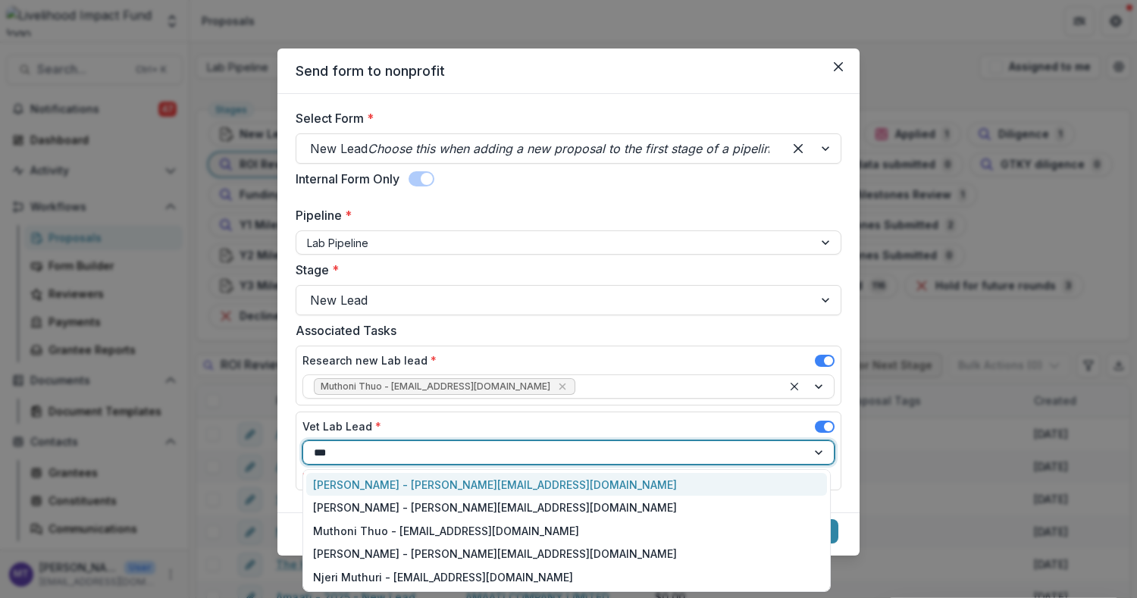
type input "****"
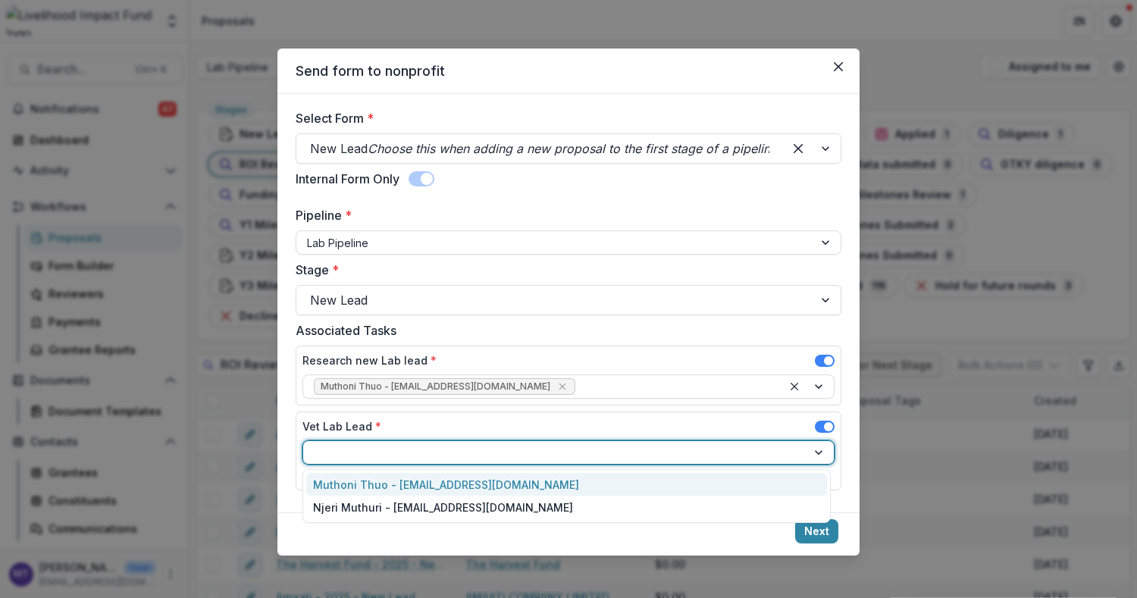
scroll to position [33, 0]
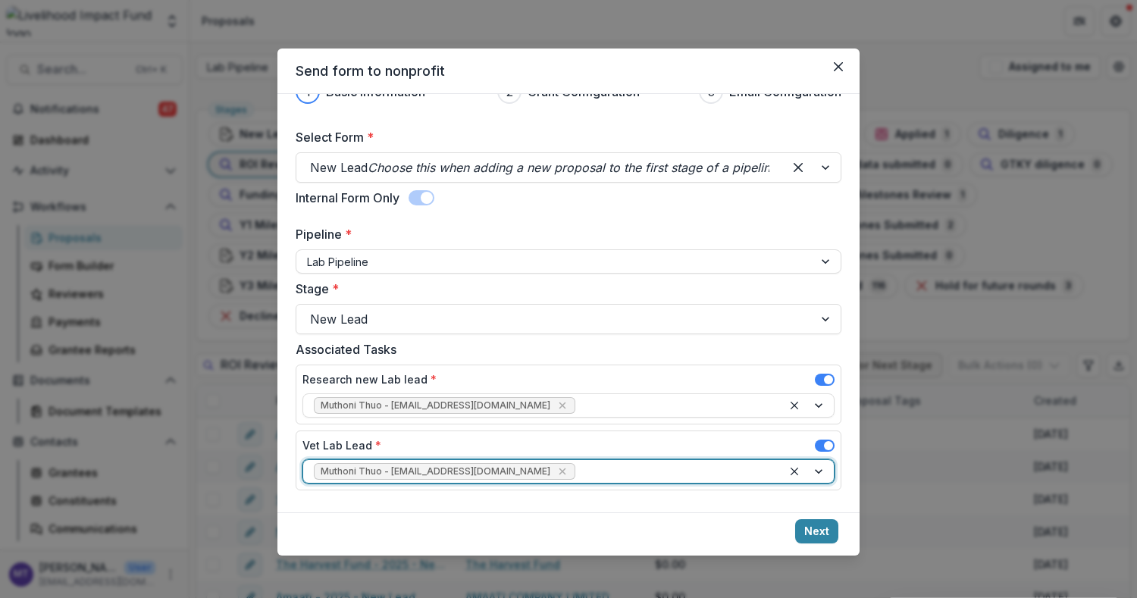
click at [819, 530] on button "Next" at bounding box center [816, 531] width 43 height 24
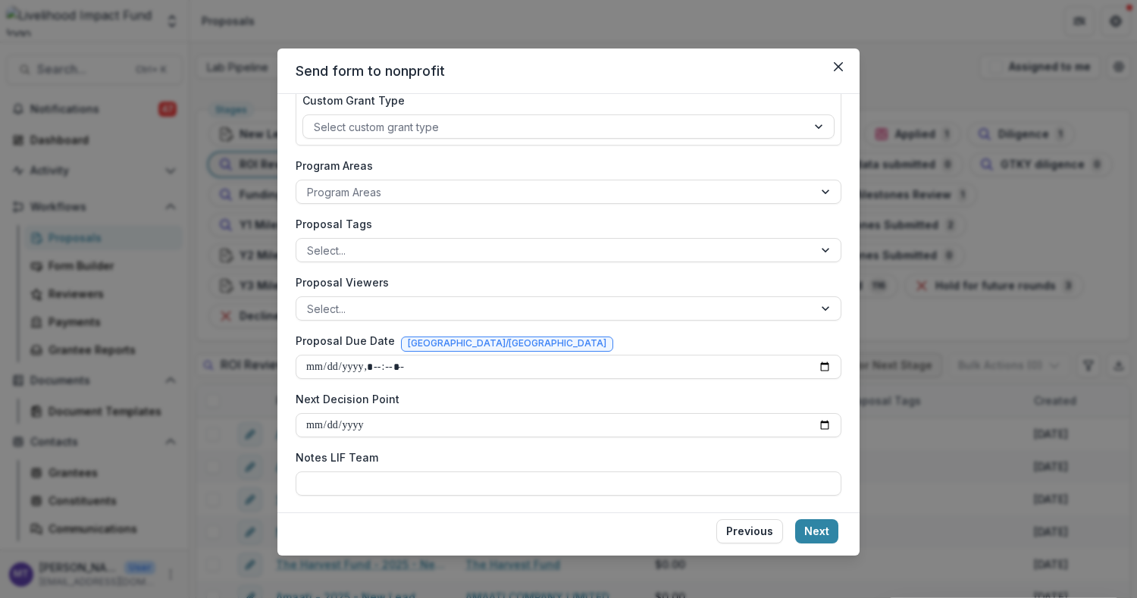
scroll to position [18, 0]
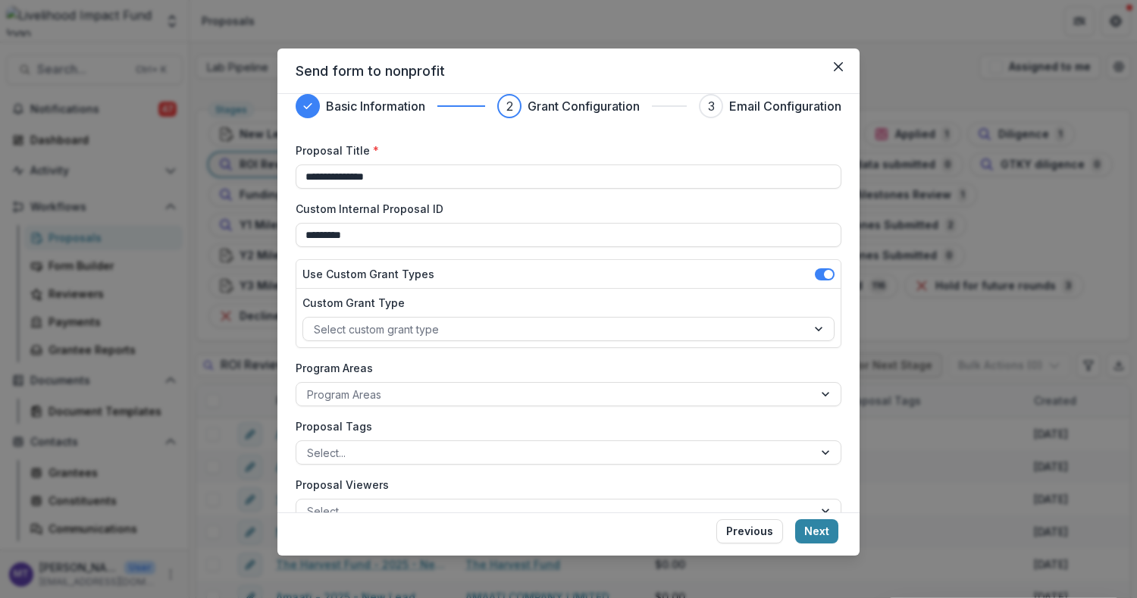
click at [817, 273] on span at bounding box center [825, 274] width 20 height 12
click at [546, 170] on input "**********" at bounding box center [569, 176] width 546 height 24
click at [547, 236] on input "*********" at bounding box center [569, 235] width 546 height 24
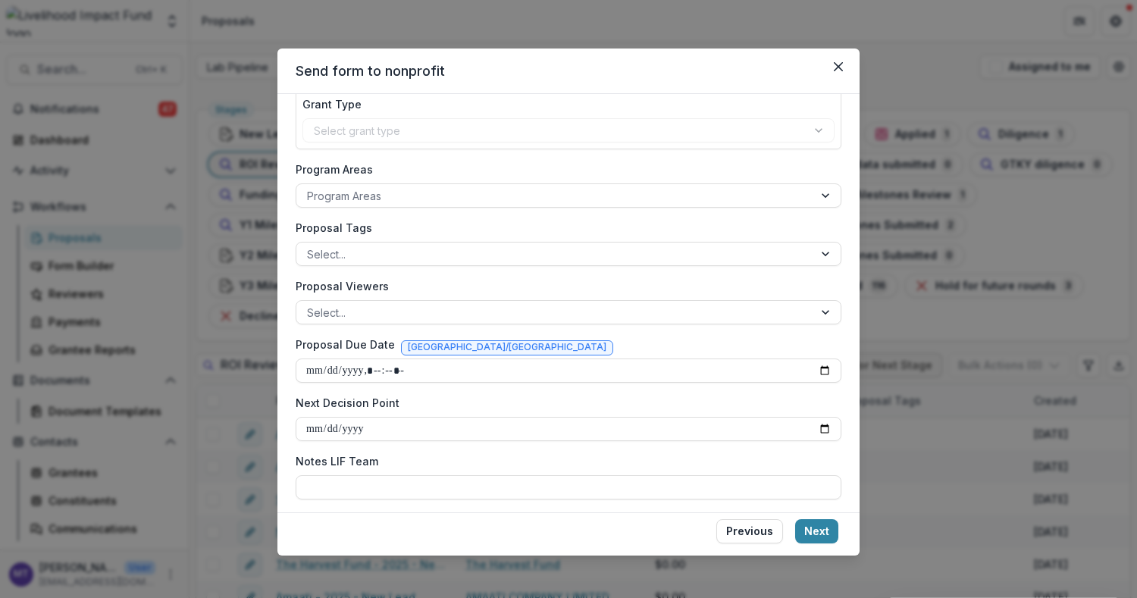
scroll to position [221, 0]
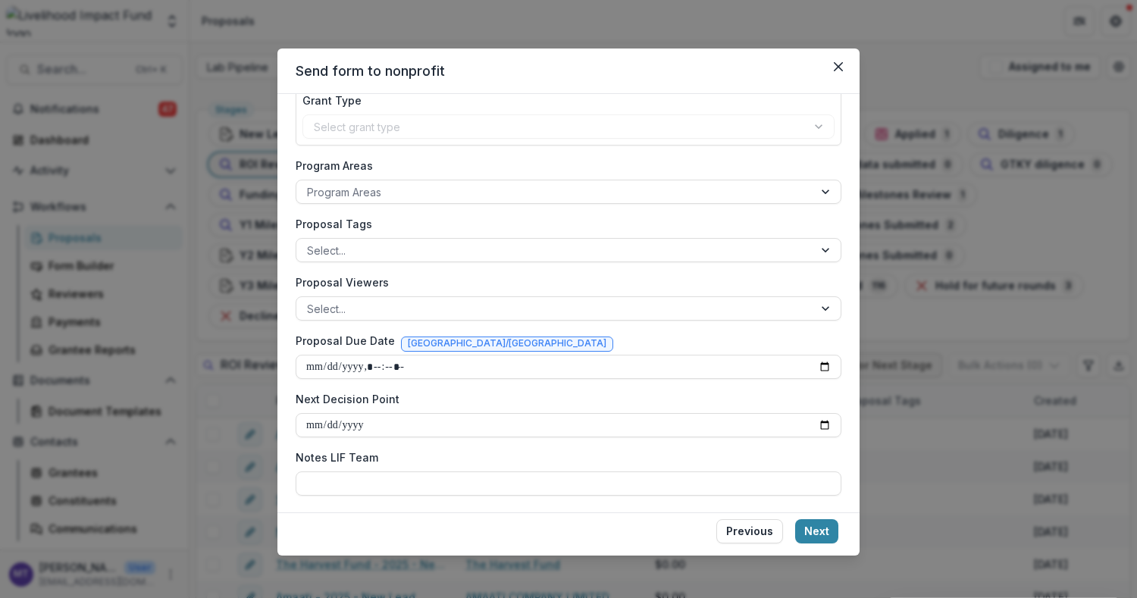
click at [818, 524] on button "Next" at bounding box center [816, 531] width 43 height 24
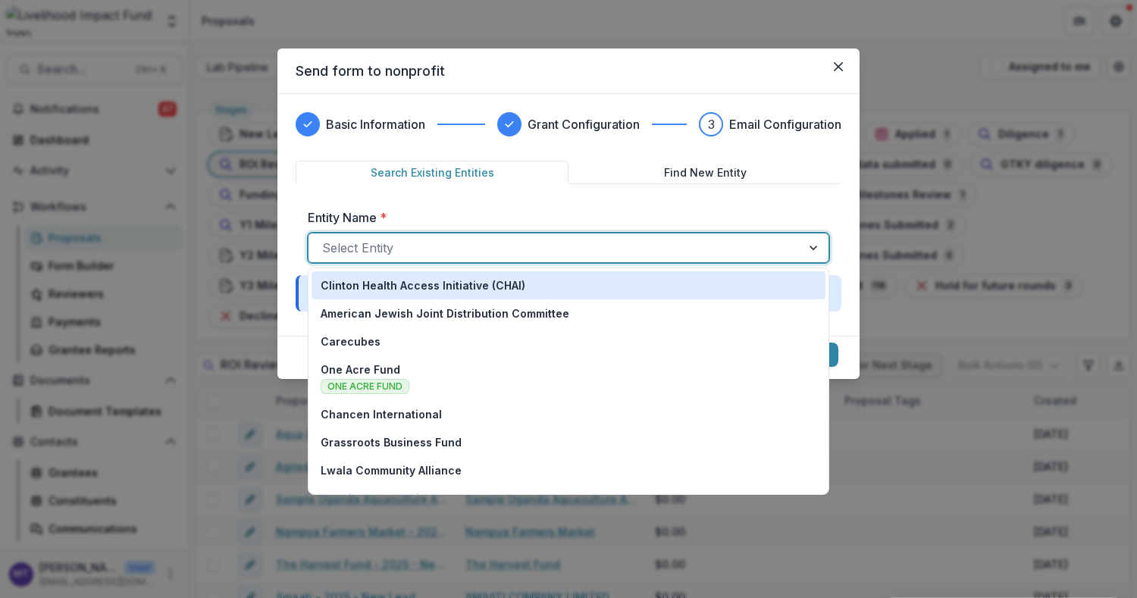
click at [490, 255] on div at bounding box center [554, 247] width 465 height 21
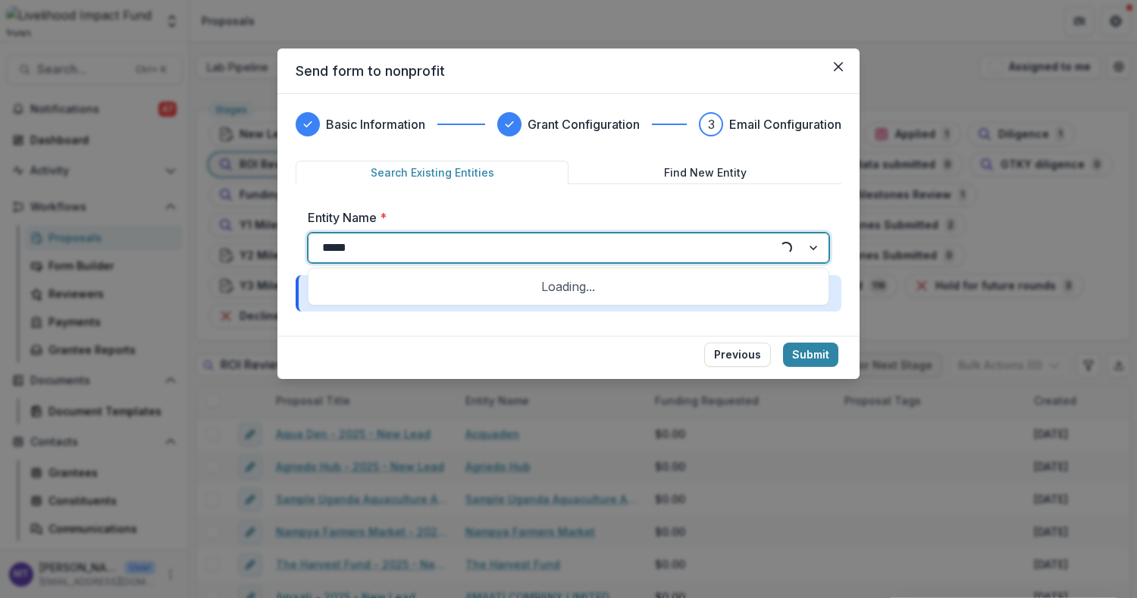
type input "******"
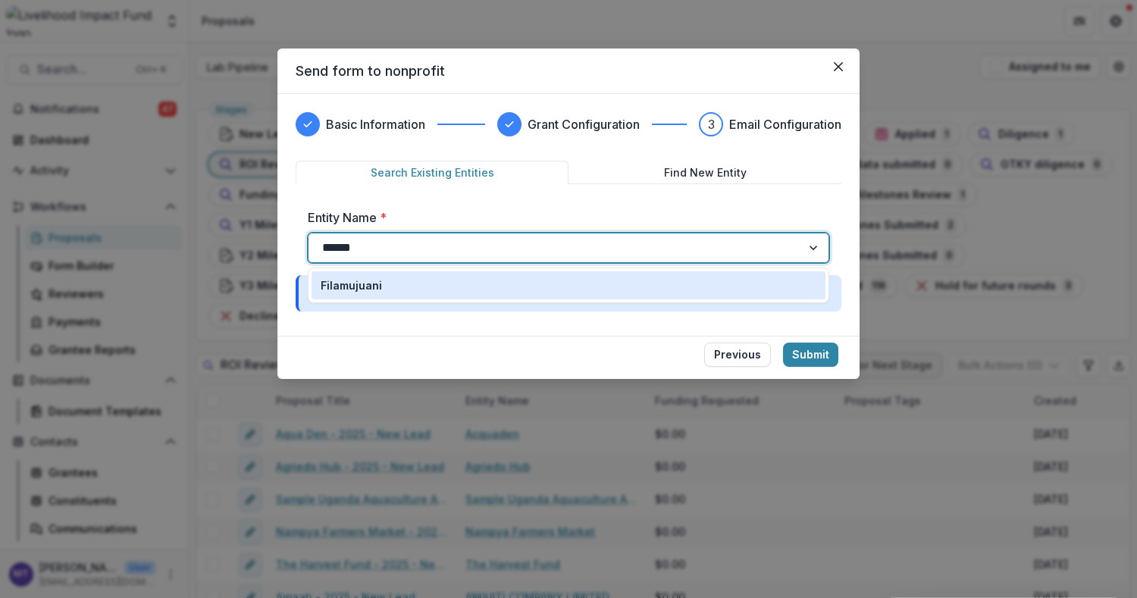
click at [525, 288] on div "Filamujuani" at bounding box center [569, 285] width 496 height 16
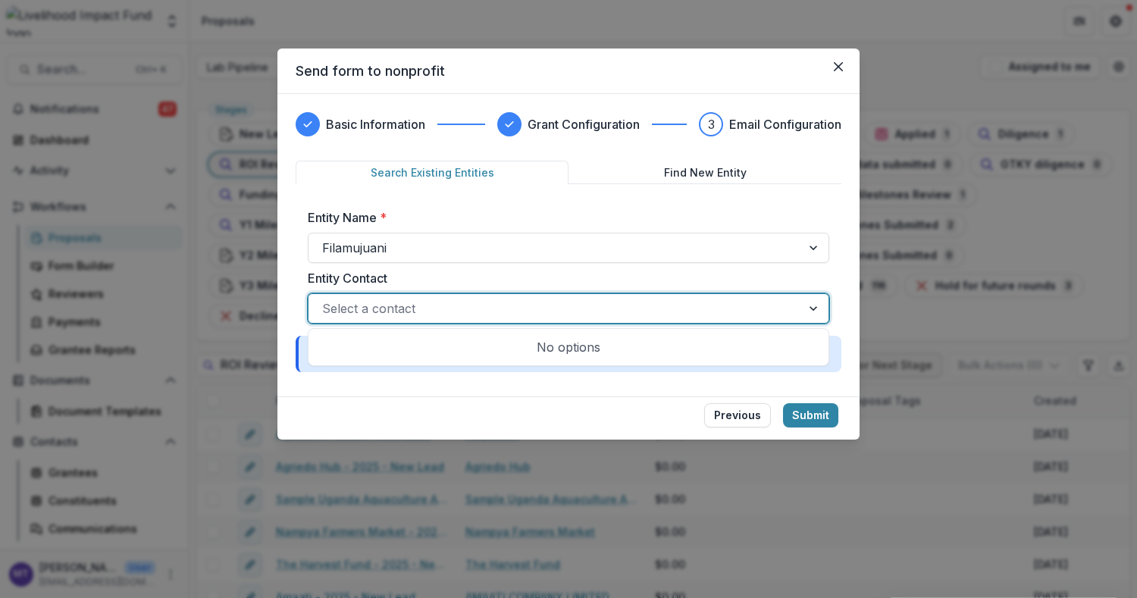
click at [469, 304] on div at bounding box center [554, 308] width 465 height 21
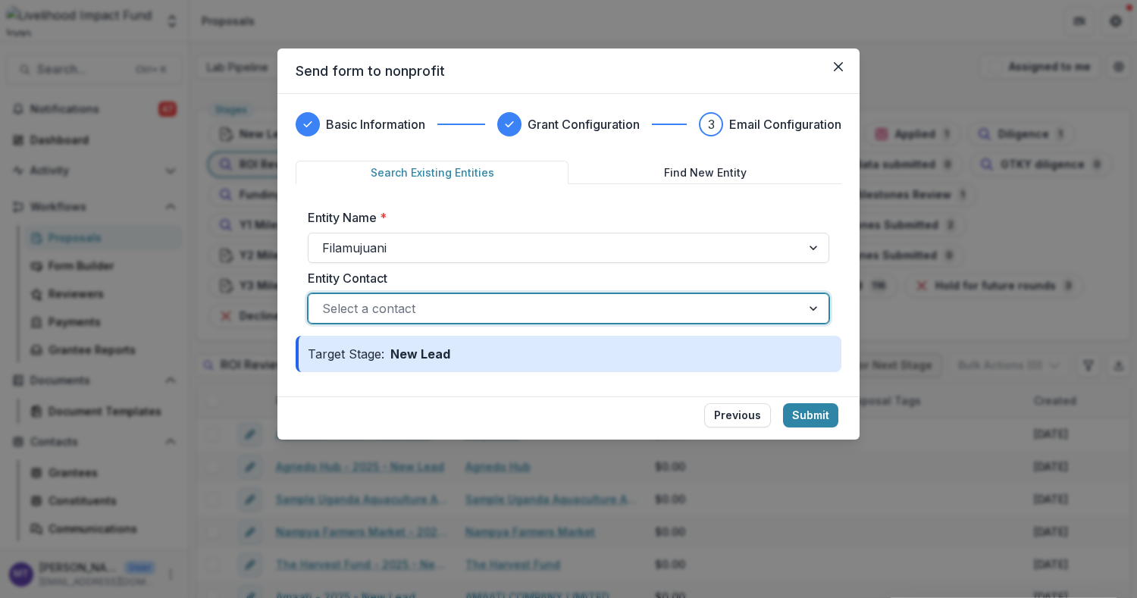
click at [793, 404] on button "Submit" at bounding box center [810, 415] width 55 height 24
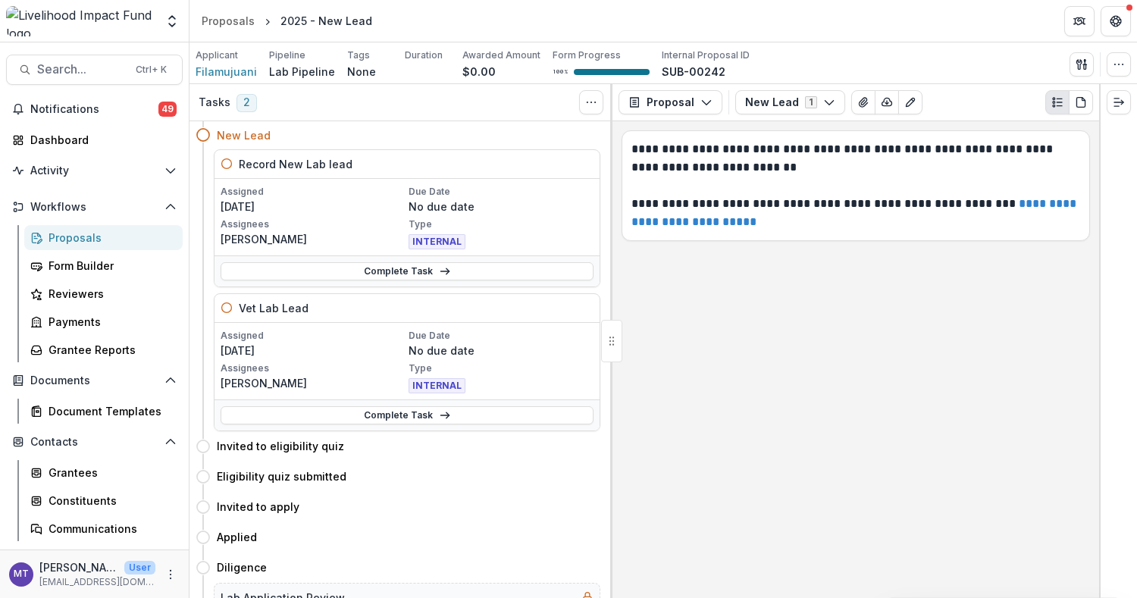
click at [439, 266] on icon at bounding box center [445, 271] width 12 height 12
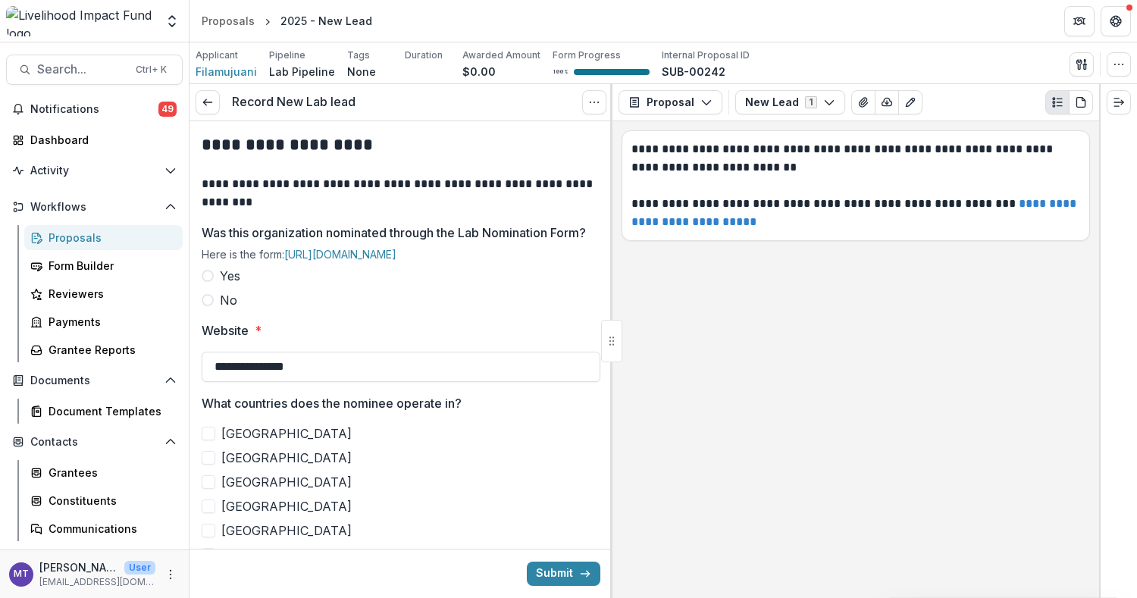
click at [211, 306] on span at bounding box center [208, 300] width 12 height 12
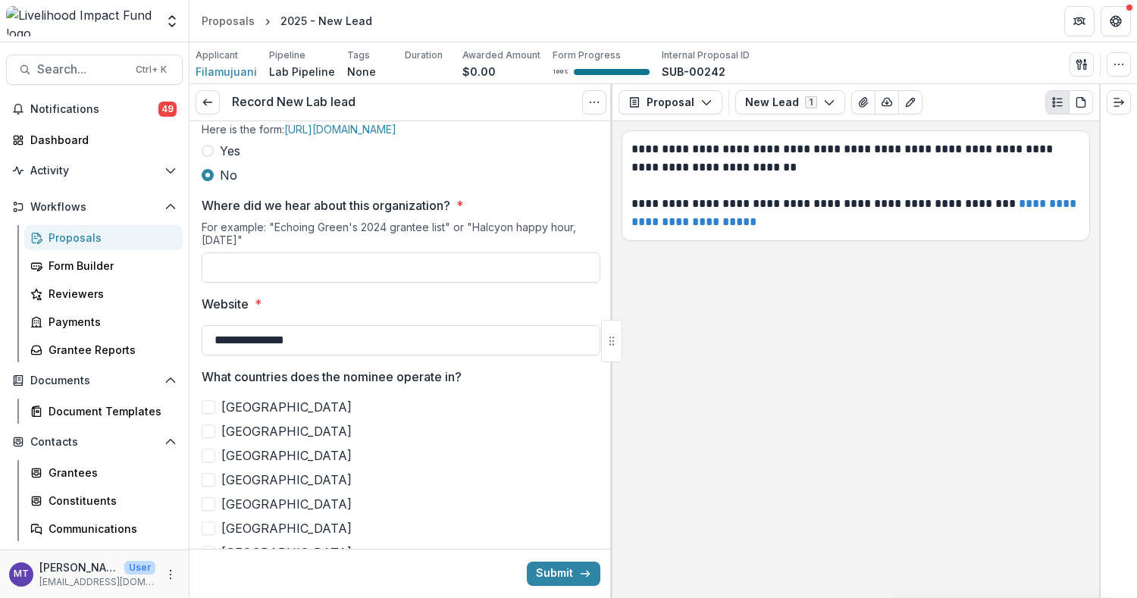
scroll to position [202, 0]
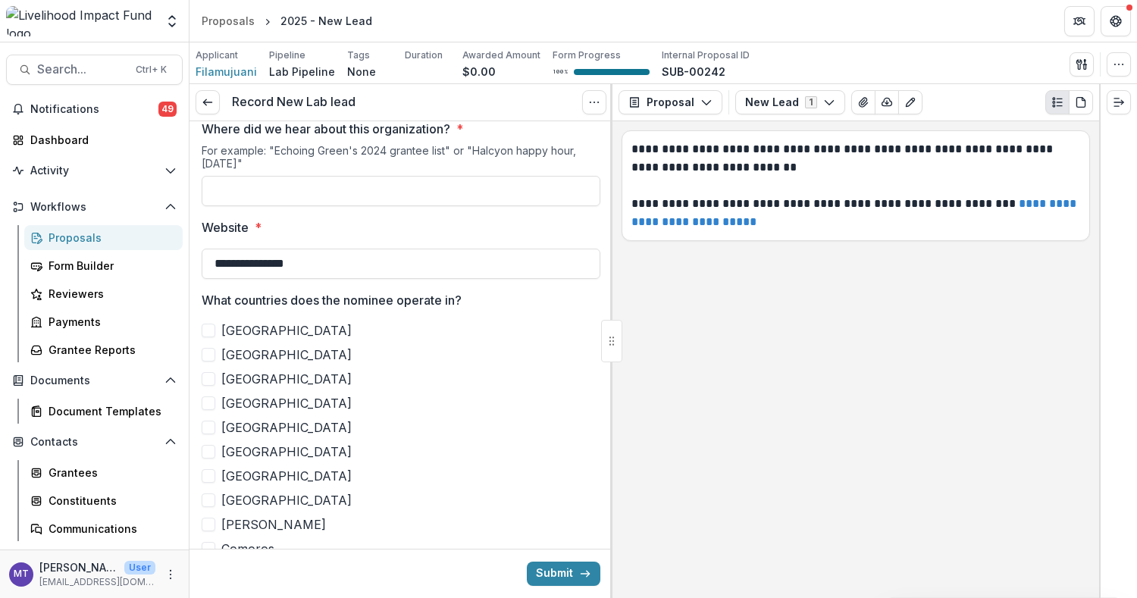
click at [368, 206] on input "Where did we hear about this organization? *" at bounding box center [401, 191] width 399 height 30
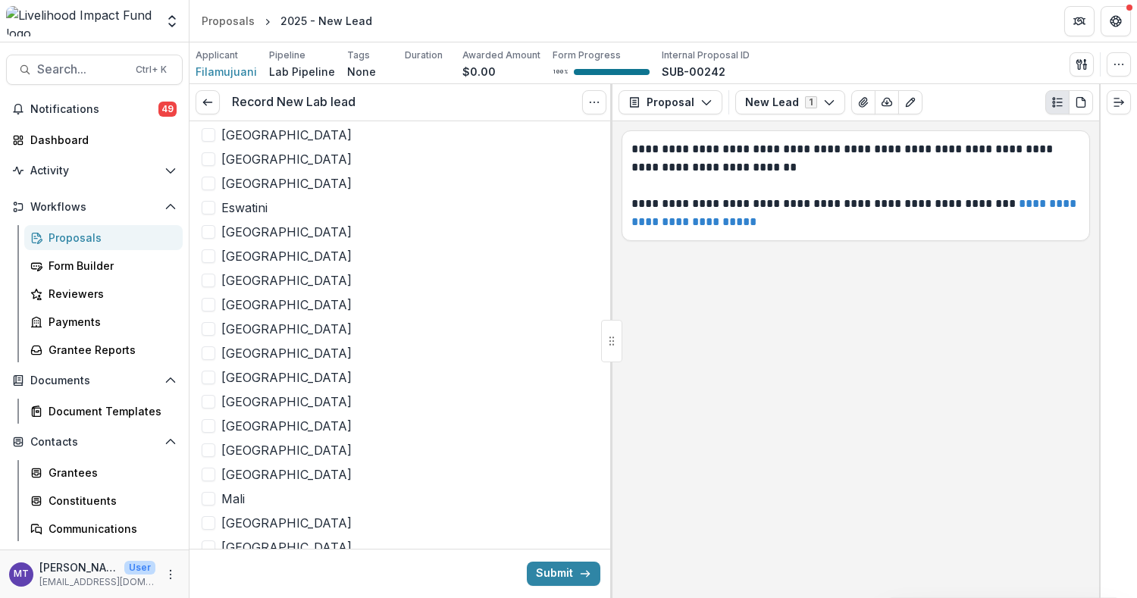
scroll to position [808, 0]
click at [243, 291] on span "[GEOGRAPHIC_DATA]" at bounding box center [286, 282] width 130 height 18
type input "**********"
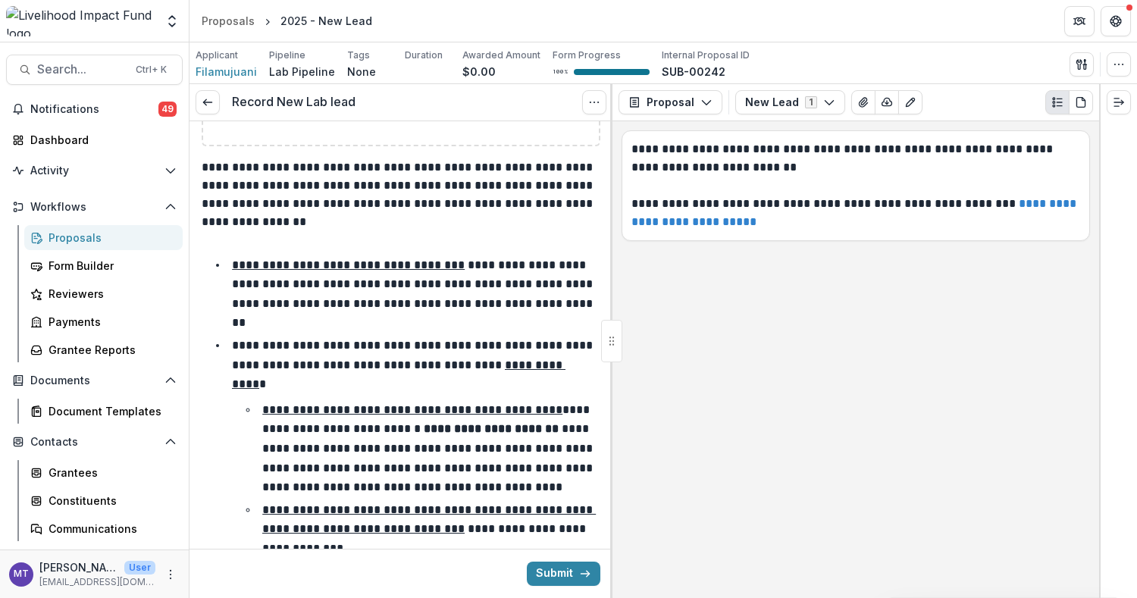
scroll to position [1939, 0]
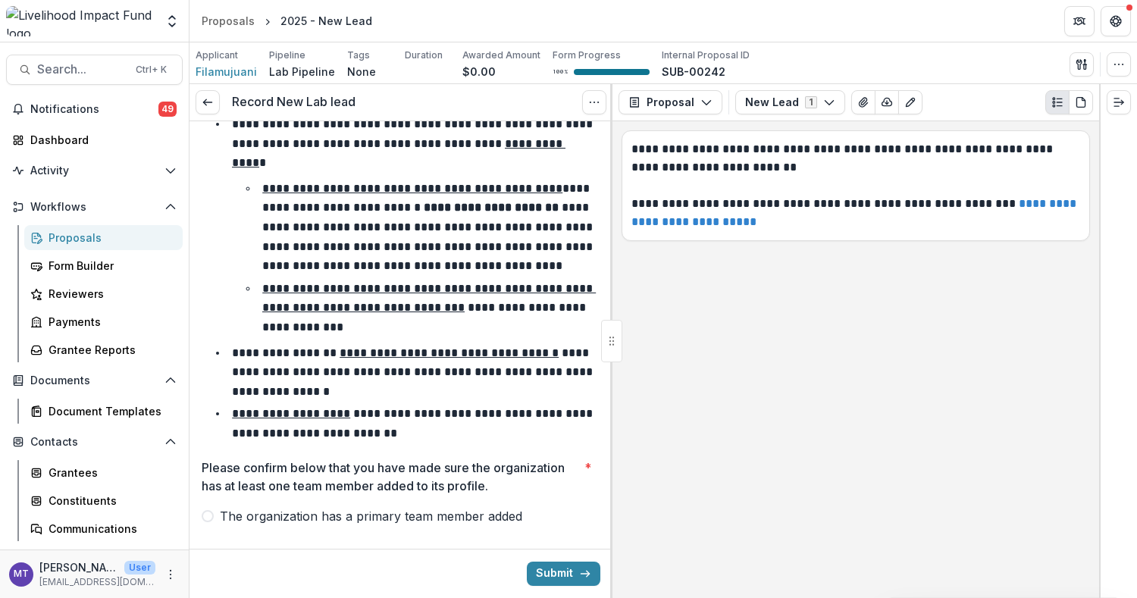
click at [411, 507] on span "The organization has a primary team member added" at bounding box center [371, 516] width 302 height 18
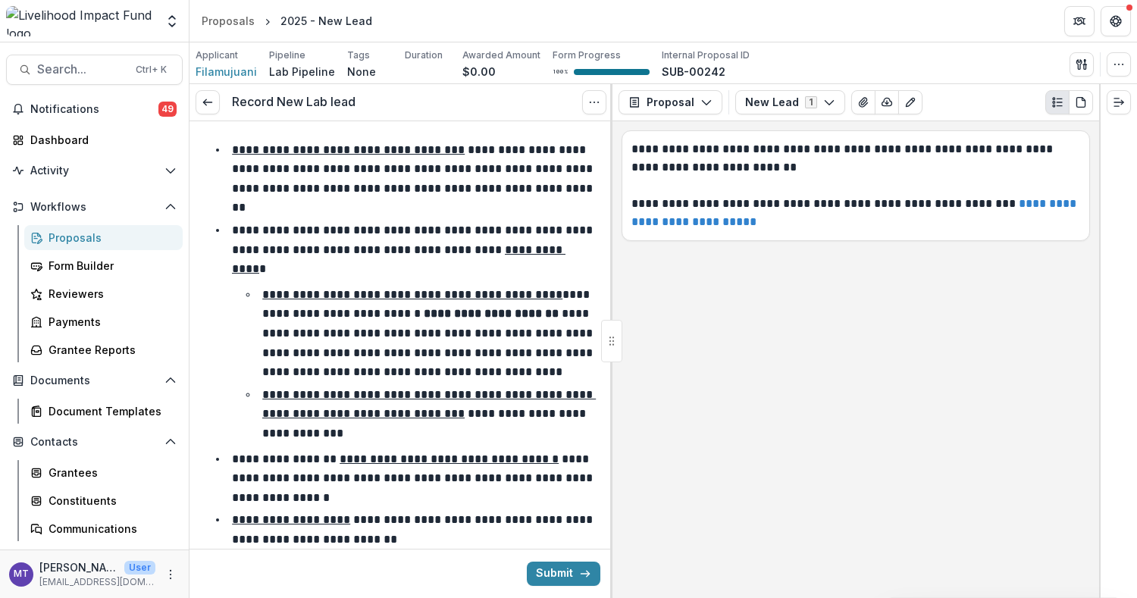
scroll to position [1838, 0]
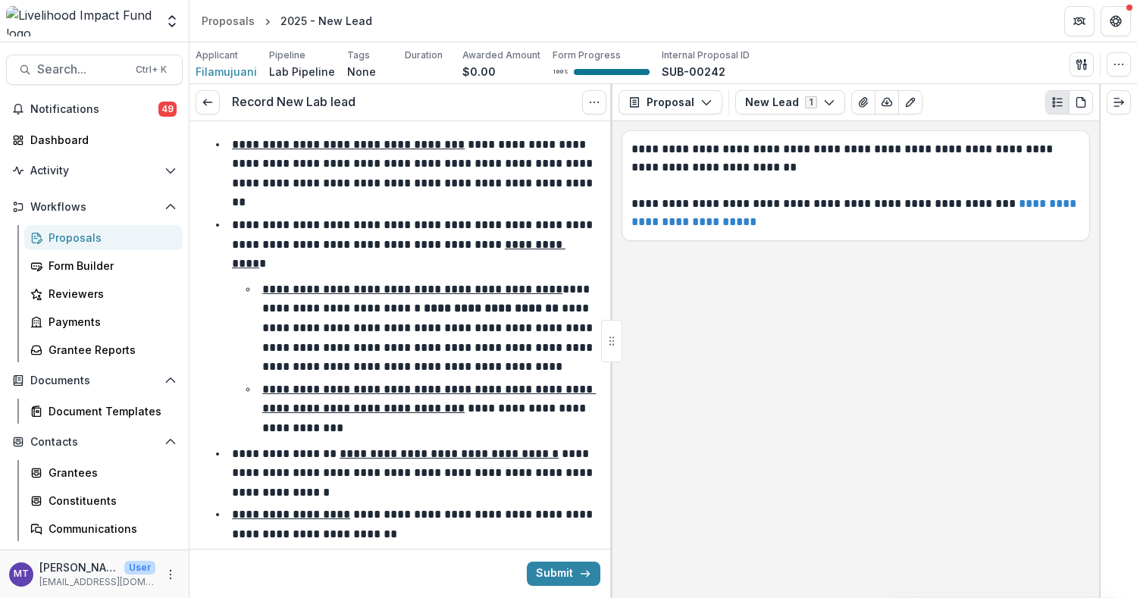
click at [555, 571] on button "Submit" at bounding box center [564, 574] width 74 height 24
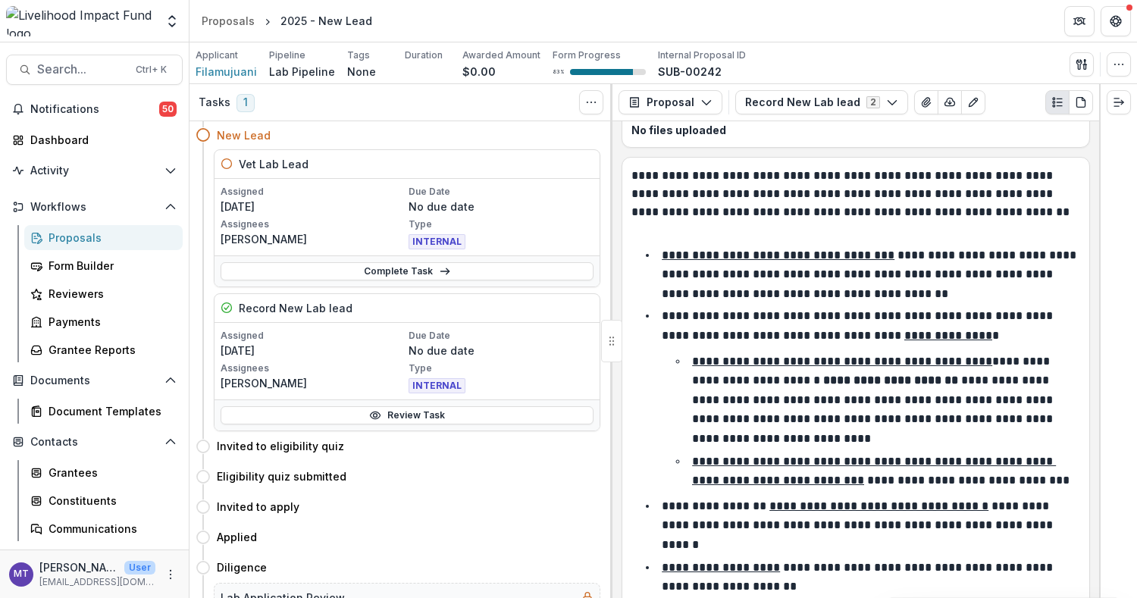
scroll to position [458, 0]
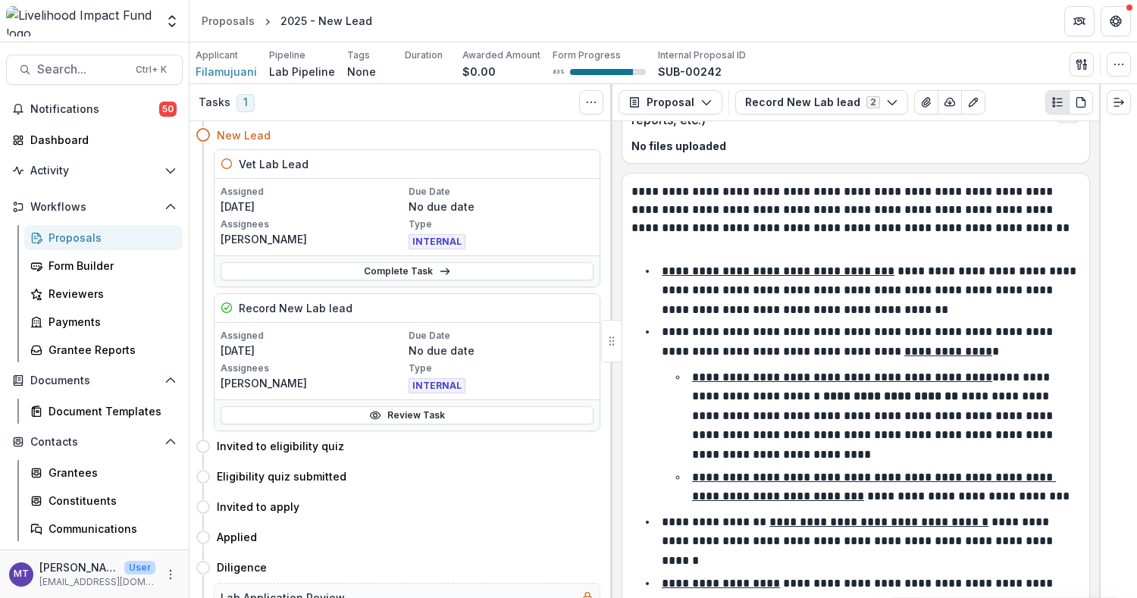
click at [433, 269] on link "Complete Task" at bounding box center [407, 271] width 373 height 18
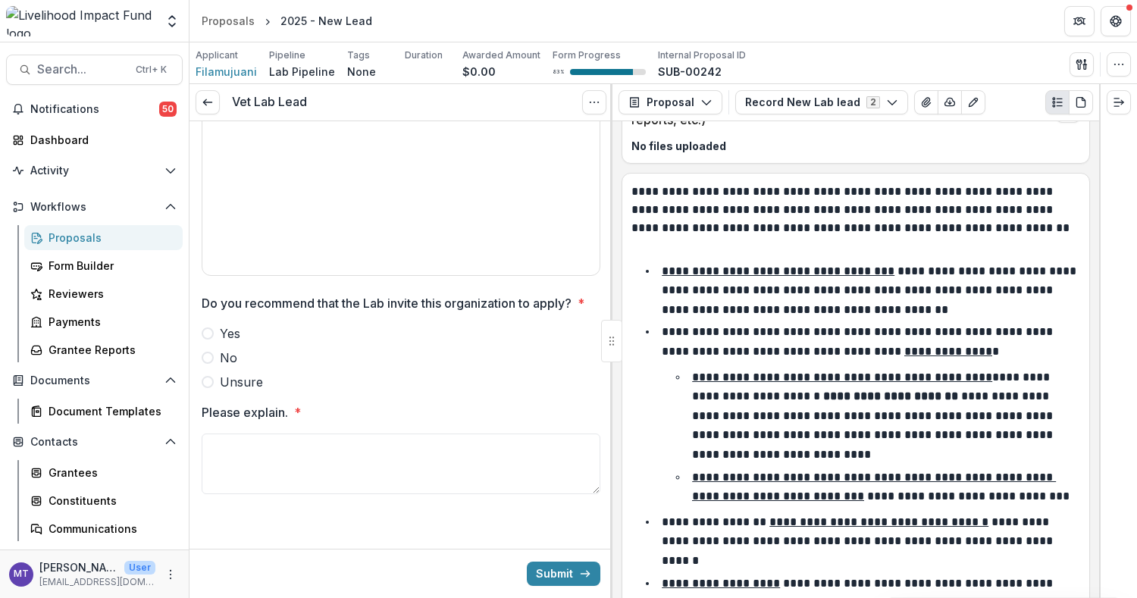
scroll to position [498, 0]
click at [215, 334] on label "Yes" at bounding box center [401, 333] width 399 height 18
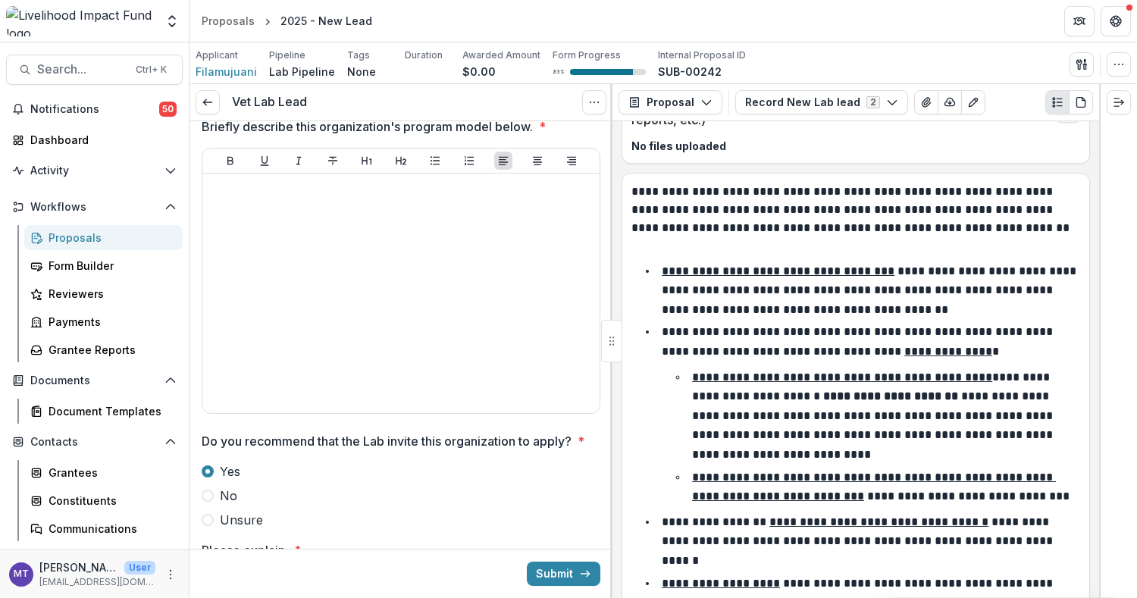
scroll to position [195, 0]
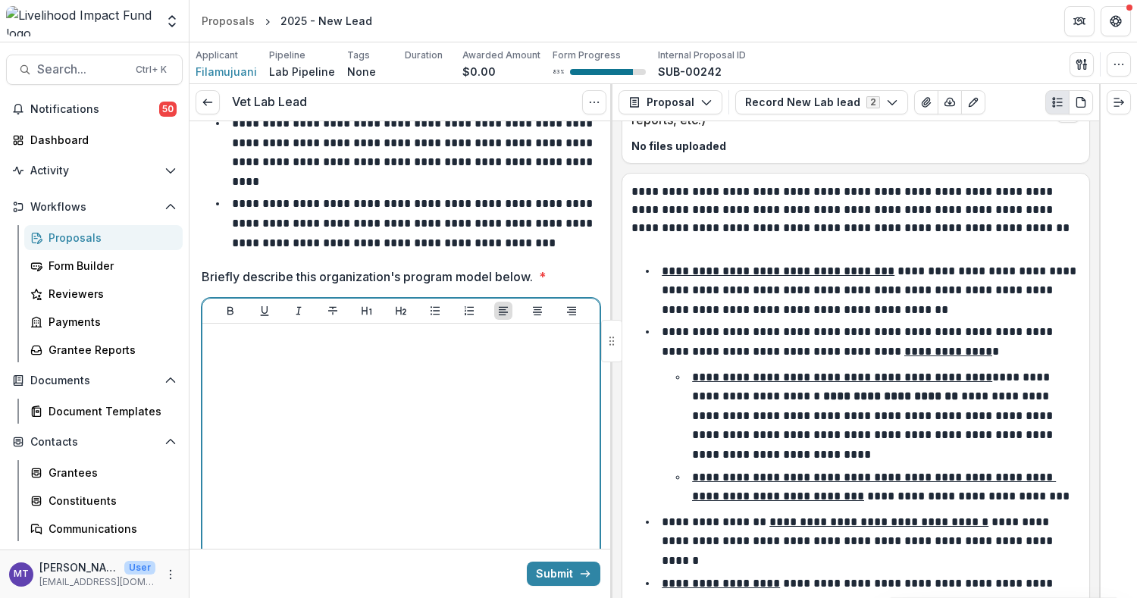
click at [321, 374] on div at bounding box center [400, 443] width 385 height 227
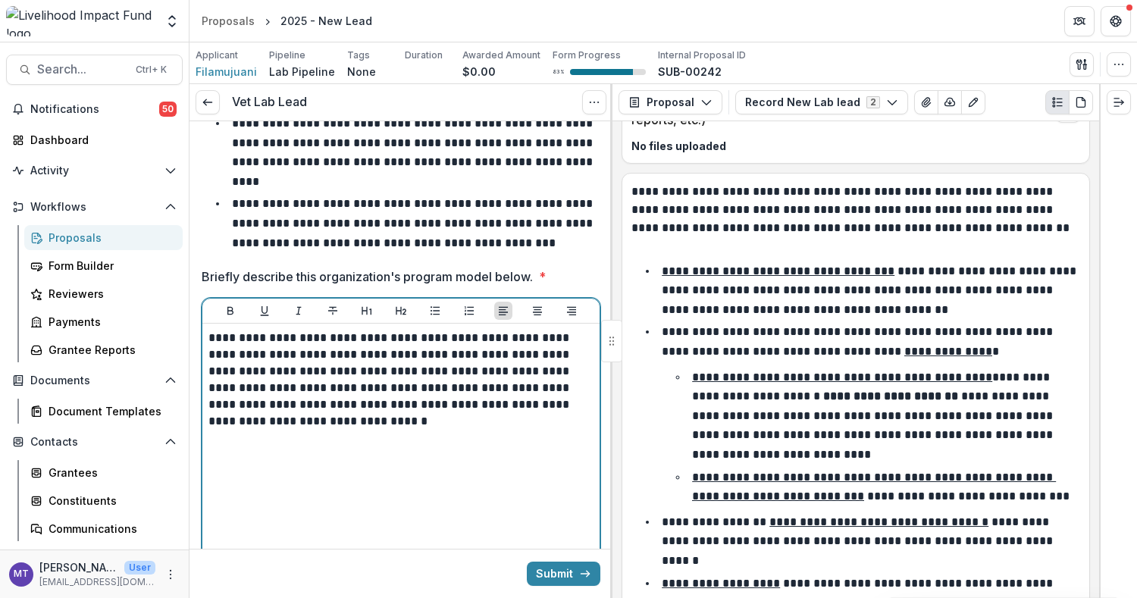
click at [383, 403] on p "**********" at bounding box center [398, 380] width 381 height 100
click at [347, 401] on p "**********" at bounding box center [398, 380] width 381 height 100
click at [430, 412] on p "**********" at bounding box center [398, 380] width 381 height 100
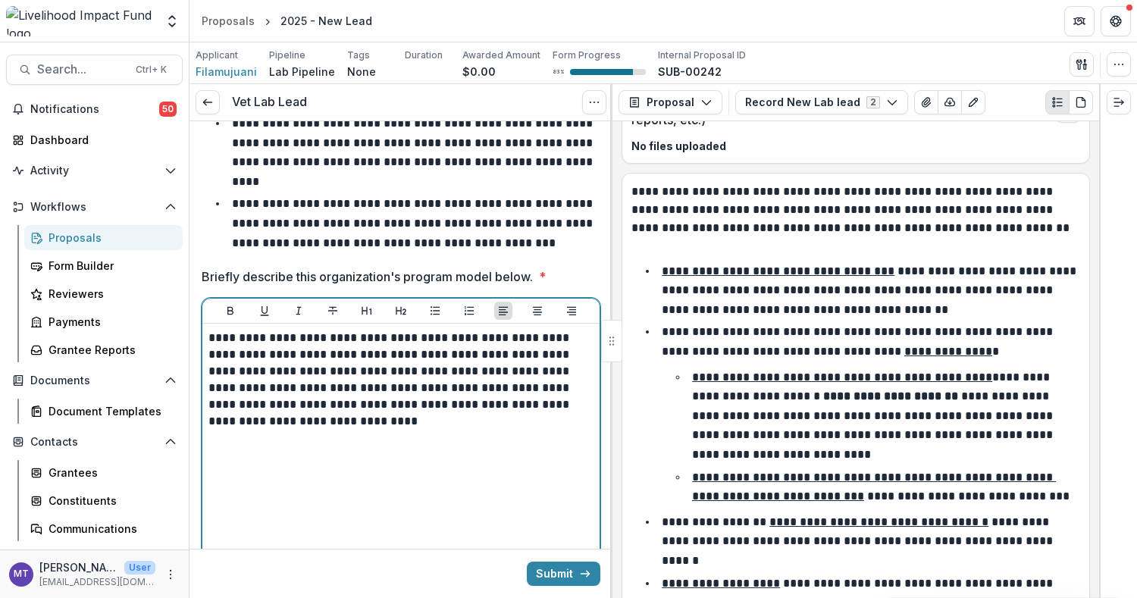
click at [430, 404] on p "**********" at bounding box center [398, 380] width 381 height 100
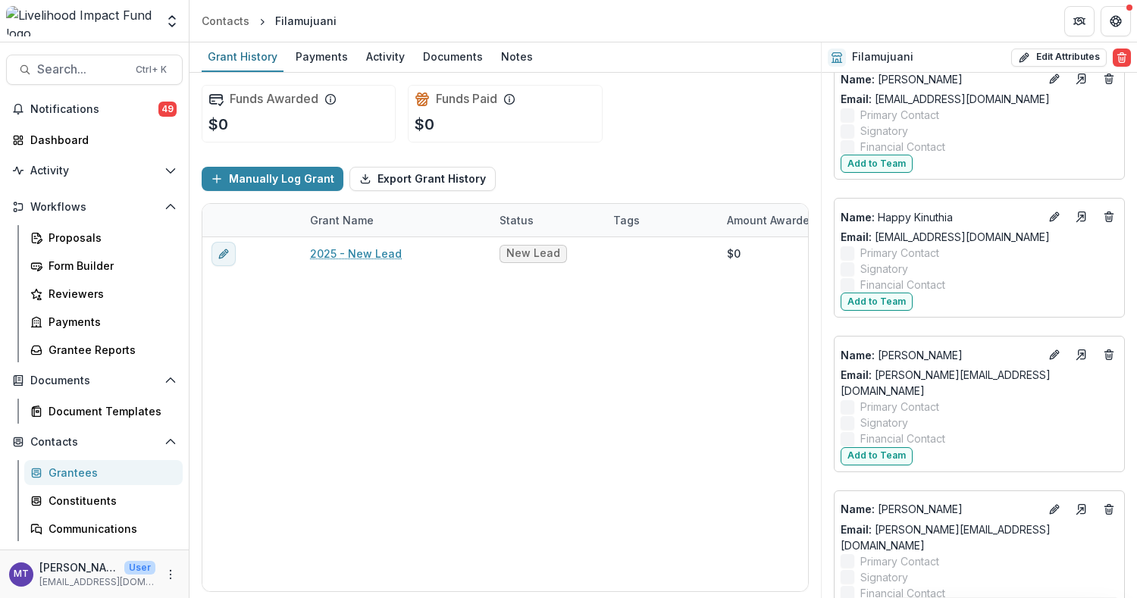
scroll to position [778, 0]
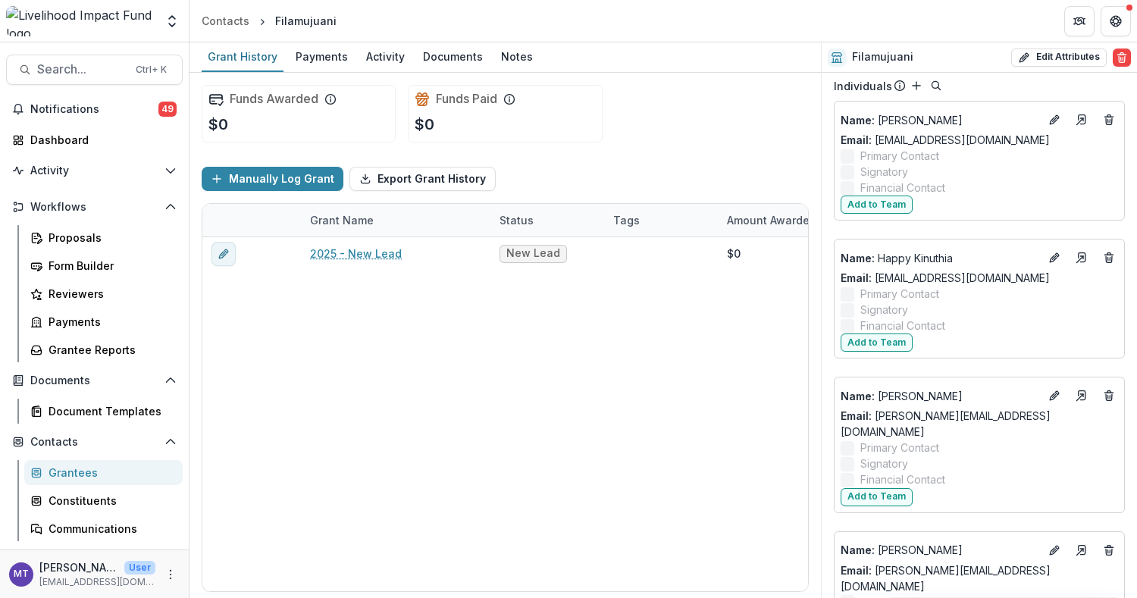
click at [1050, 255] on icon "Edit" at bounding box center [1053, 258] width 7 height 7
click at [1053, 257] on line "Edit" at bounding box center [1054, 258] width 3 height 3
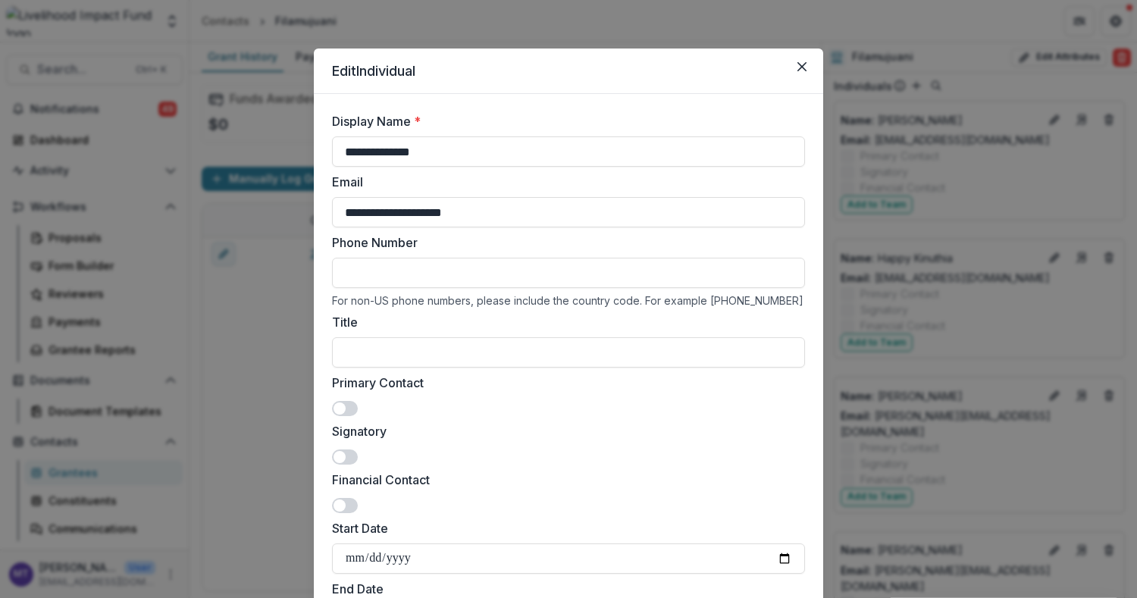
click at [343, 408] on span at bounding box center [345, 408] width 26 height 15
click at [346, 452] on span at bounding box center [345, 456] width 26 height 15
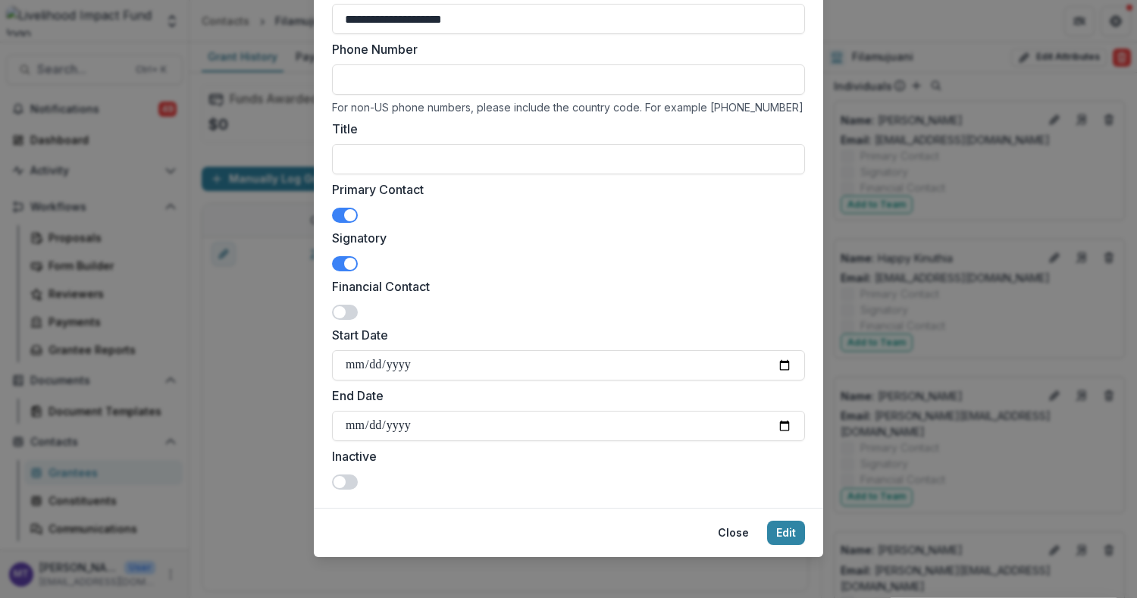
scroll to position [199, 0]
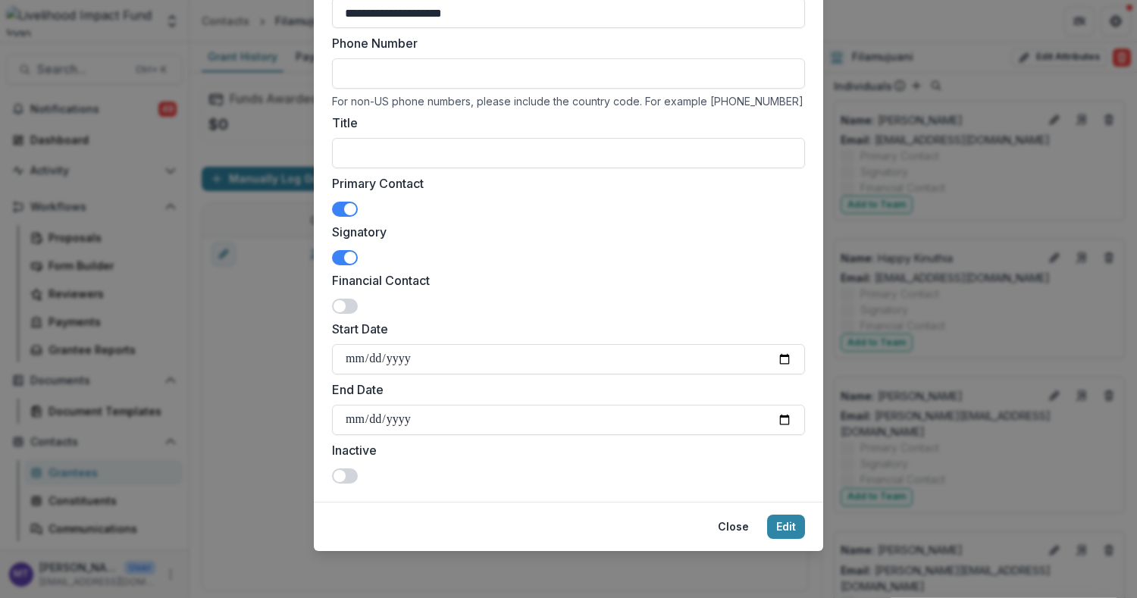
click at [346, 310] on span at bounding box center [345, 306] width 26 height 15
click at [788, 527] on button "Edit" at bounding box center [786, 527] width 38 height 24
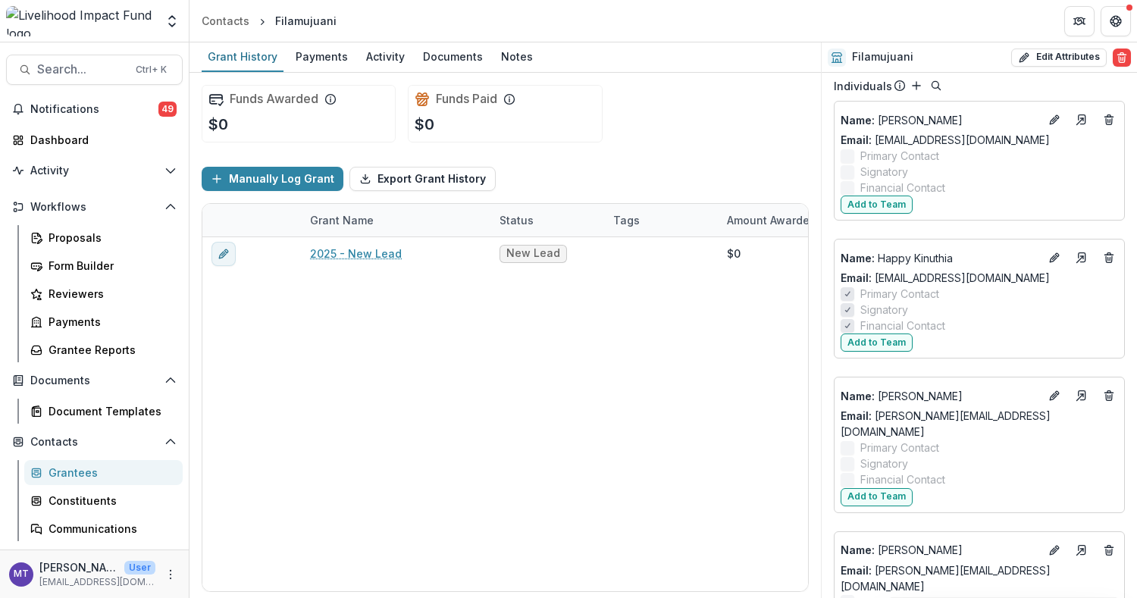
click at [1050, 390] on icon "Edit" at bounding box center [1054, 396] width 12 height 12
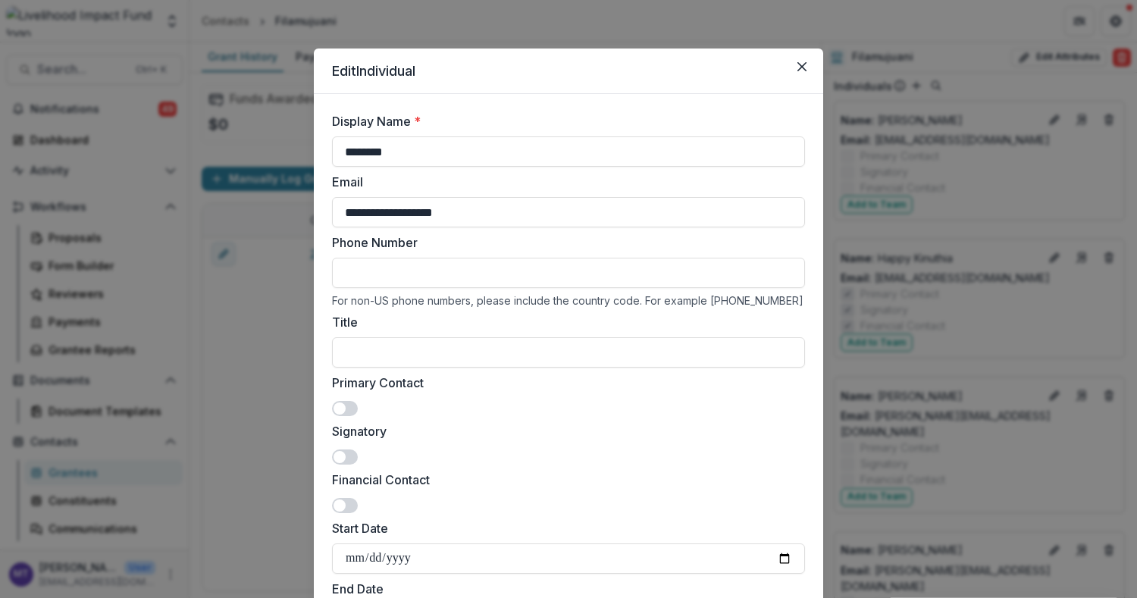
scroll to position [101, 0]
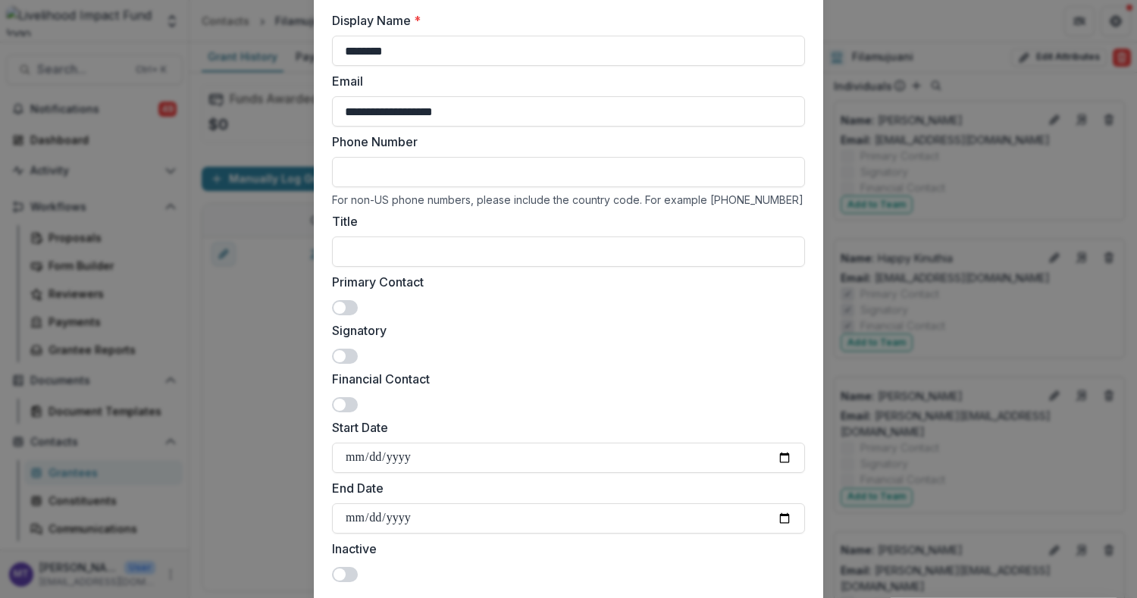
click at [354, 353] on span at bounding box center [345, 356] width 26 height 15
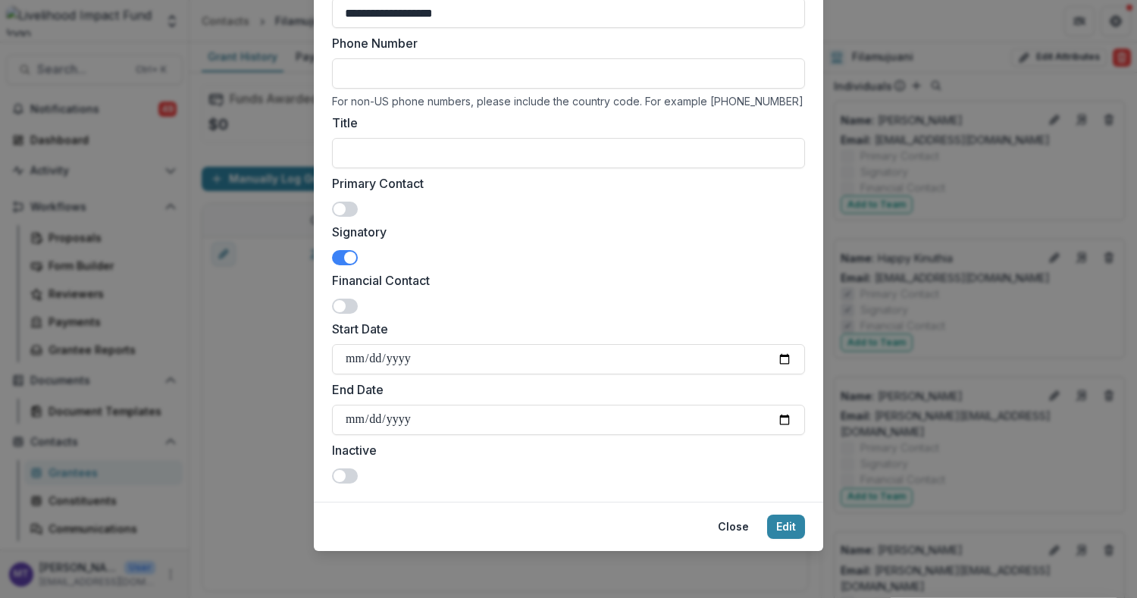
click at [773, 525] on button "Edit" at bounding box center [786, 527] width 38 height 24
